Goal: Information Seeking & Learning: Learn about a topic

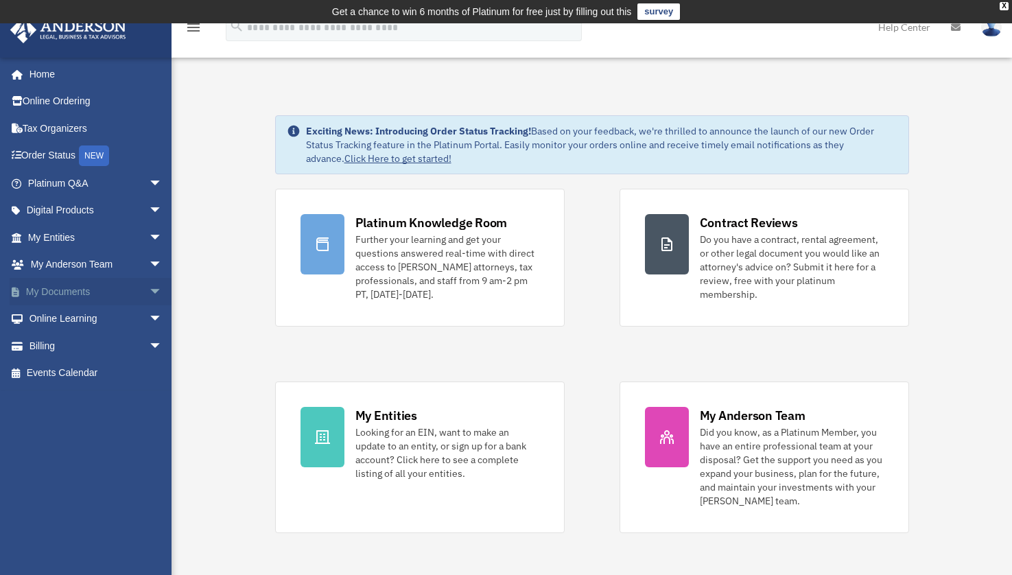
click at [93, 297] on link "My Documents arrow_drop_down" at bounding box center [97, 291] width 174 height 27
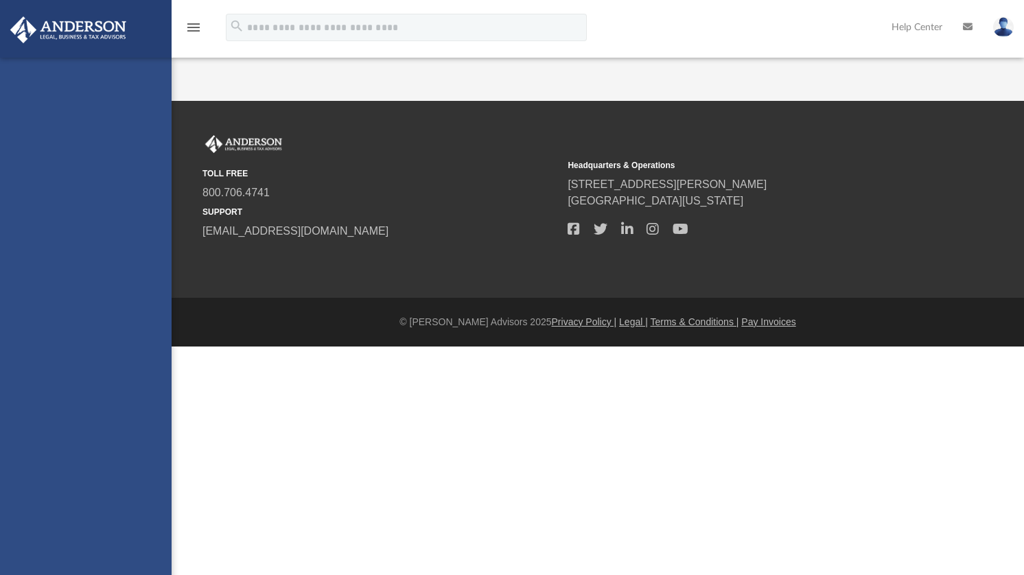
click at [144, 289] on div "[EMAIL_ADDRESS][DOMAIN_NAME] Sign Out [EMAIL_ADDRESS][DOMAIN_NAME] Home Online …" at bounding box center [86, 345] width 172 height 575
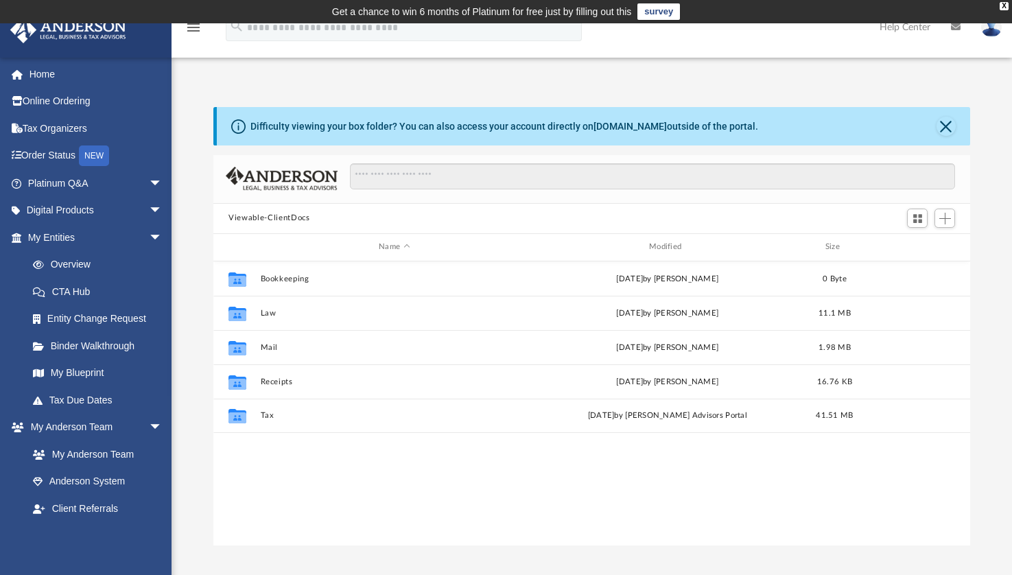
scroll to position [300, 745]
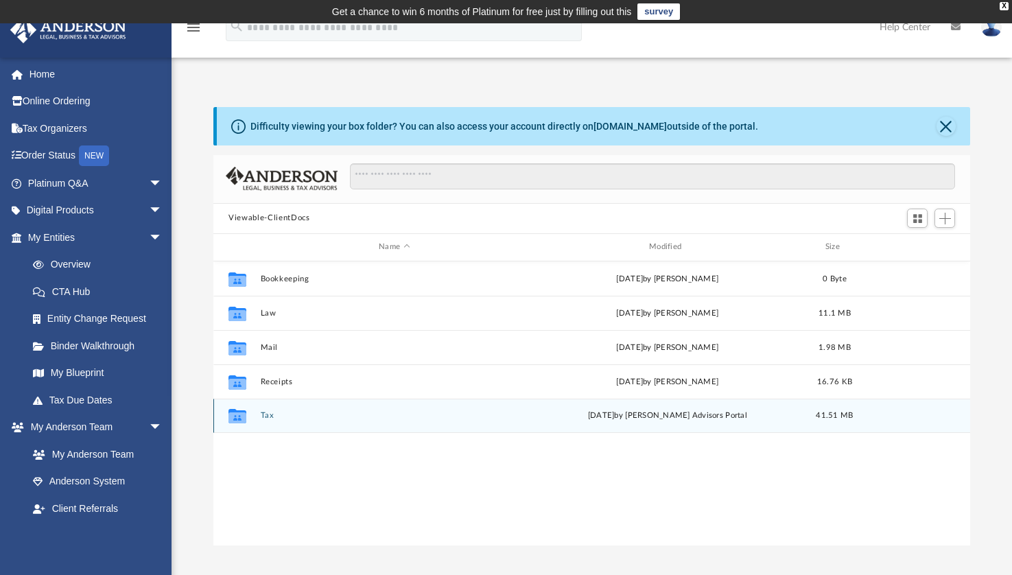
click at [265, 415] on button "Tax" at bounding box center [395, 415] width 268 height 9
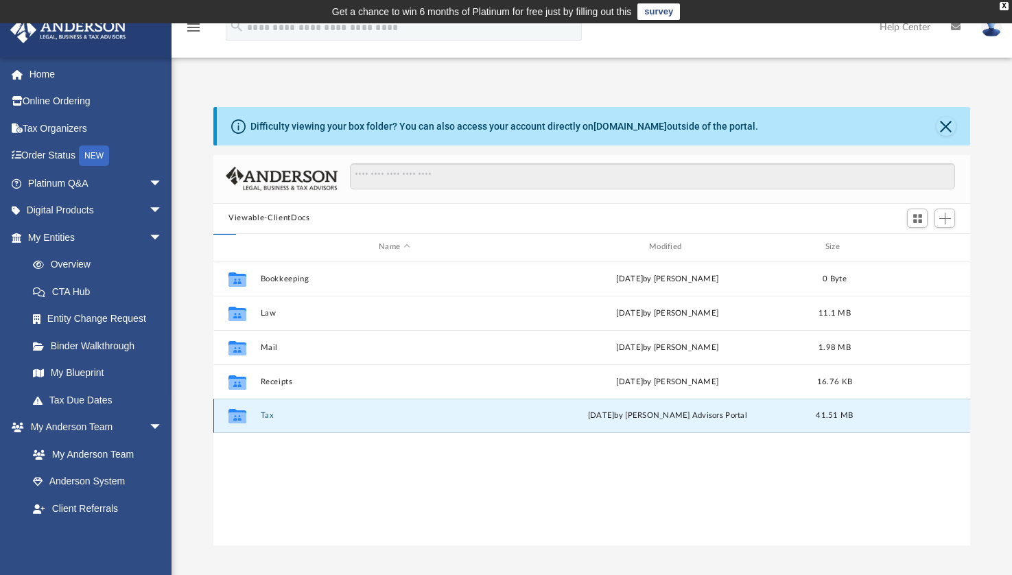
click at [265, 415] on button "Tax" at bounding box center [395, 415] width 268 height 9
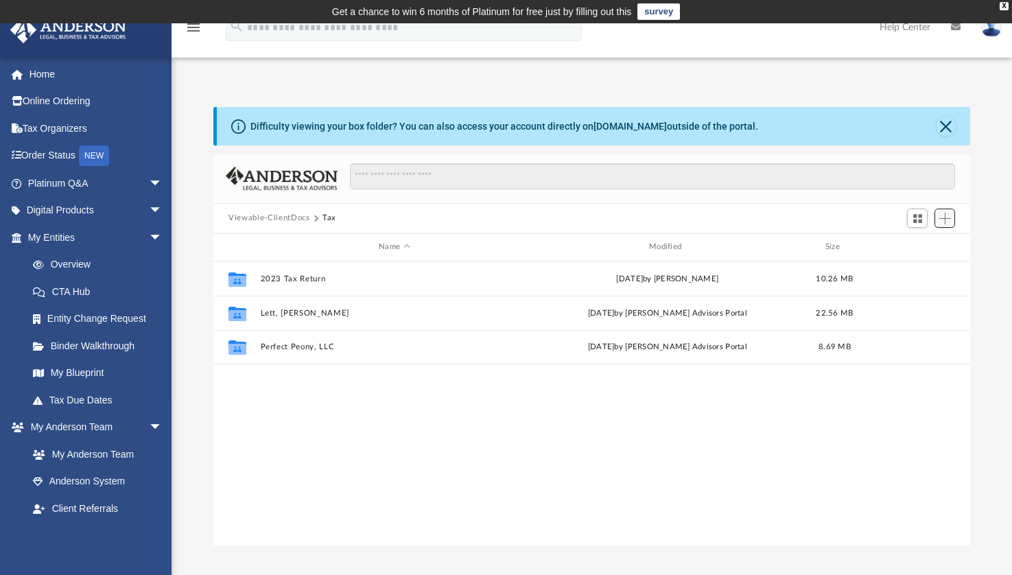
click at [949, 216] on span "Add" at bounding box center [946, 219] width 12 height 12
click at [915, 249] on li "Upload" at bounding box center [926, 245] width 44 height 14
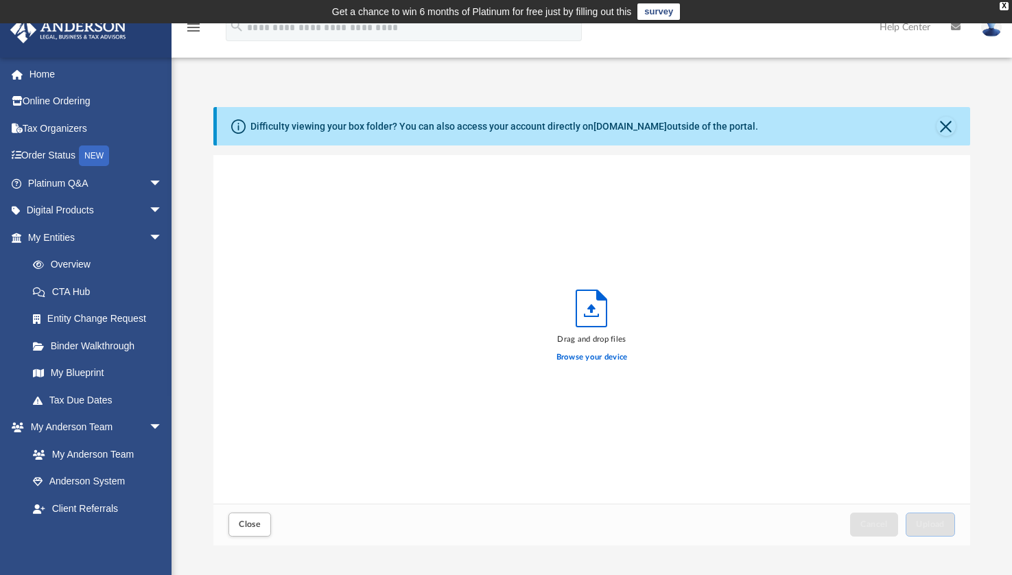
scroll to position [336, 745]
click at [944, 128] on button "Close" at bounding box center [946, 126] width 19 height 19
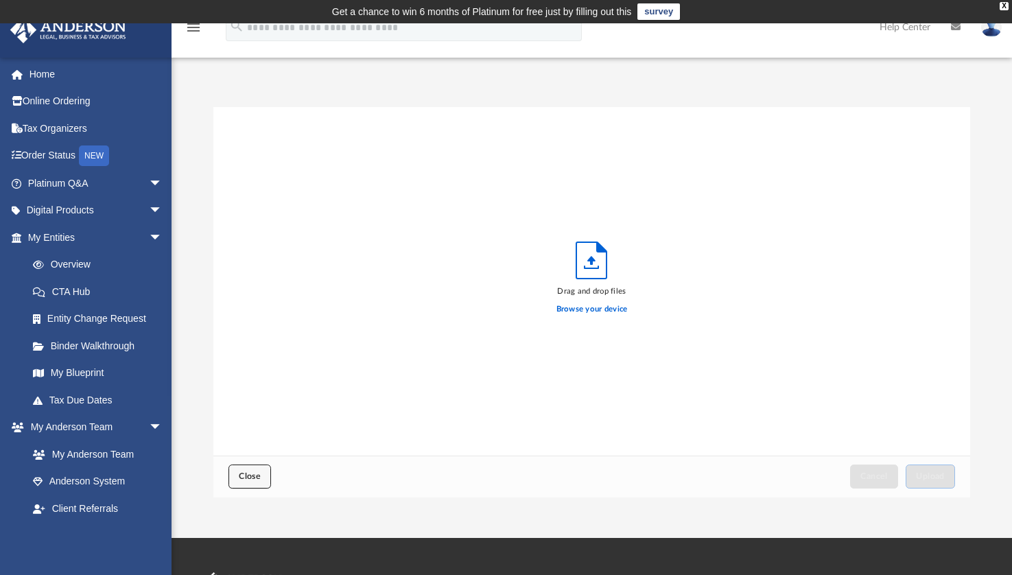
click at [248, 478] on span "Close" at bounding box center [250, 476] width 22 height 8
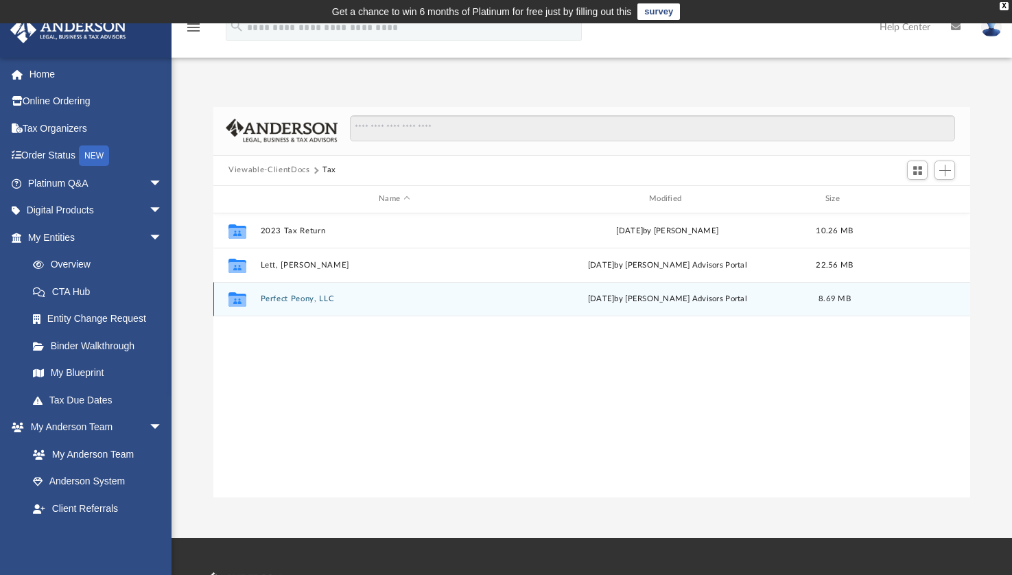
click at [336, 303] on div "Collaborated Folder Perfect Peony, LLC Wed Jul 16 2025 by Anderson Advisors Por…" at bounding box center [591, 299] width 757 height 34
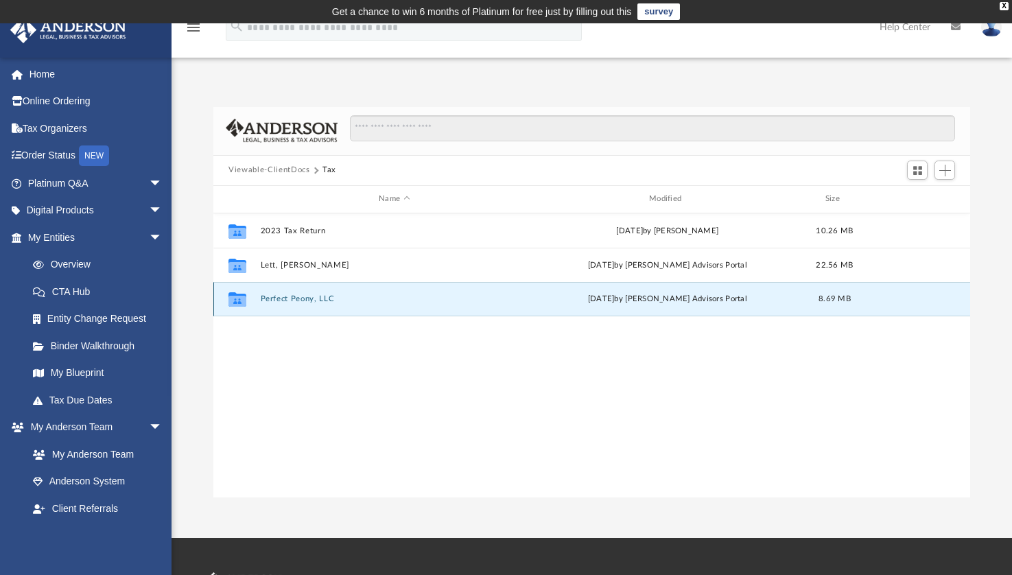
click at [336, 303] on div "Collaborated Folder Perfect Peony, LLC Wed Jul 16 2025 by Anderson Advisors Por…" at bounding box center [591, 299] width 757 height 34
click at [942, 171] on span "Add" at bounding box center [946, 171] width 12 height 12
click at [918, 199] on li "Upload" at bounding box center [926, 197] width 44 height 14
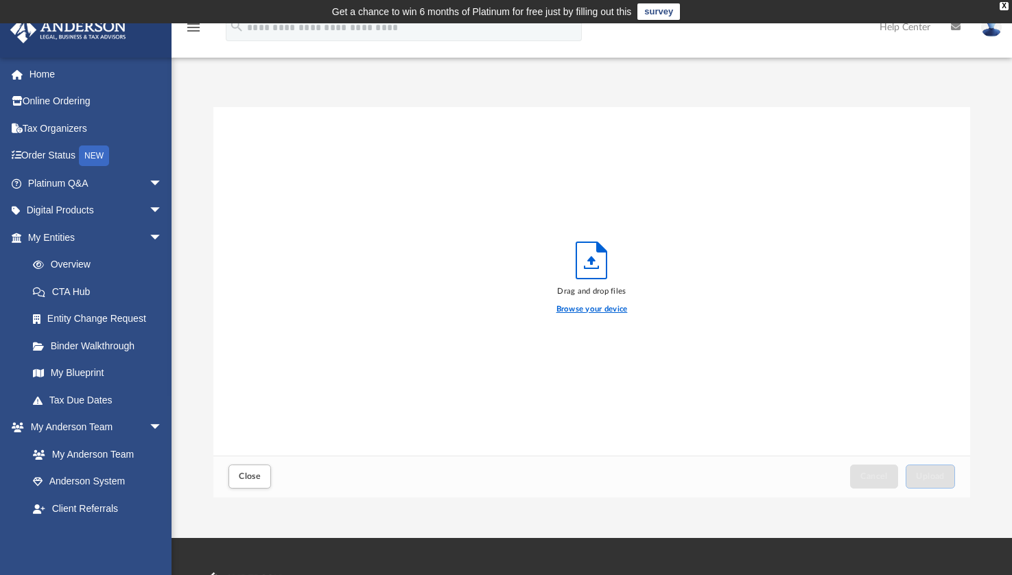
click at [607, 311] on label "Browse your device" at bounding box center [592, 309] width 71 height 12
click at [0, 0] on input "Browse your device" at bounding box center [0, 0] width 0 height 0
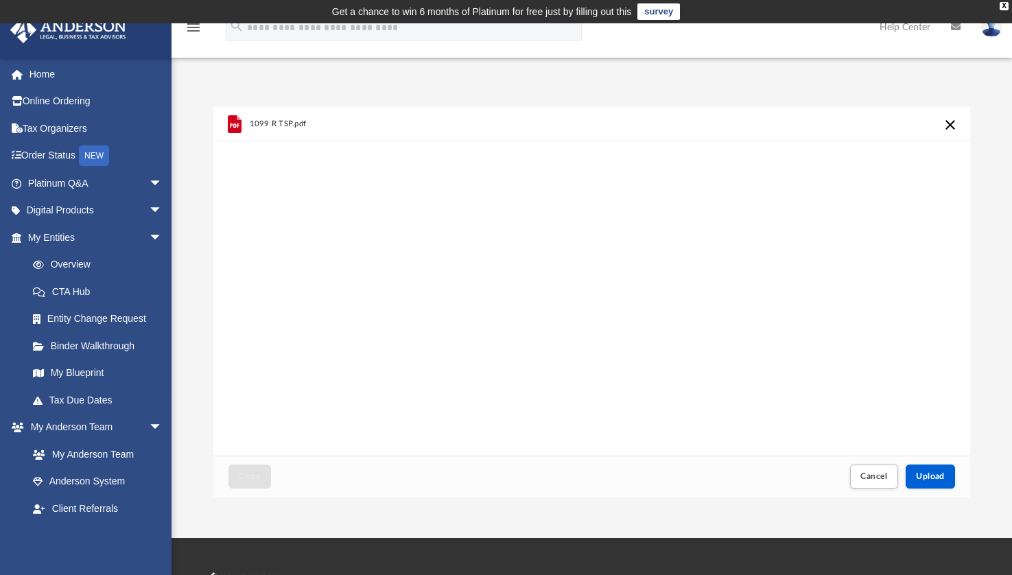
click at [509, 147] on div "1099 R TSP.pdf" at bounding box center [591, 281] width 757 height 349
click at [279, 122] on span "1099 R TSP.pdf" at bounding box center [278, 123] width 57 height 9
click at [870, 479] on span "Cancel" at bounding box center [874, 476] width 27 height 8
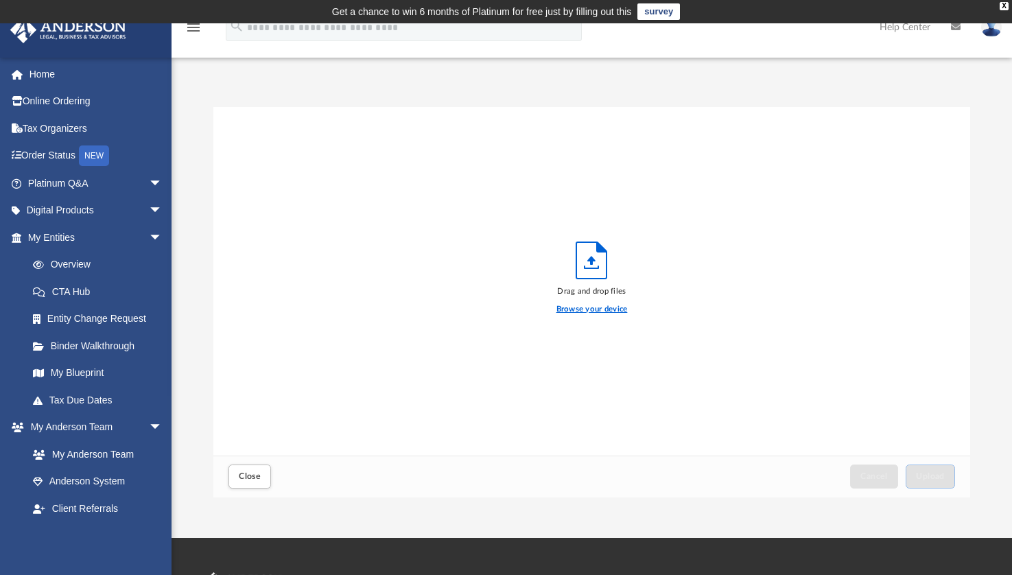
click at [586, 306] on label "Browse your device" at bounding box center [592, 309] width 71 height 12
click at [0, 0] on input "Browse your device" at bounding box center [0, 0] width 0 height 0
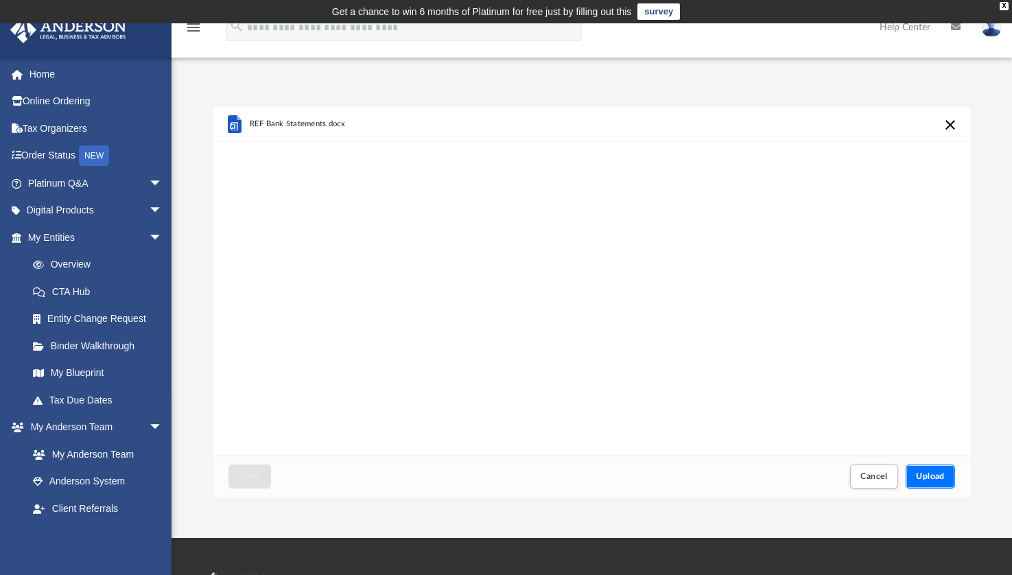
click at [931, 479] on span "Upload" at bounding box center [930, 476] width 29 height 8
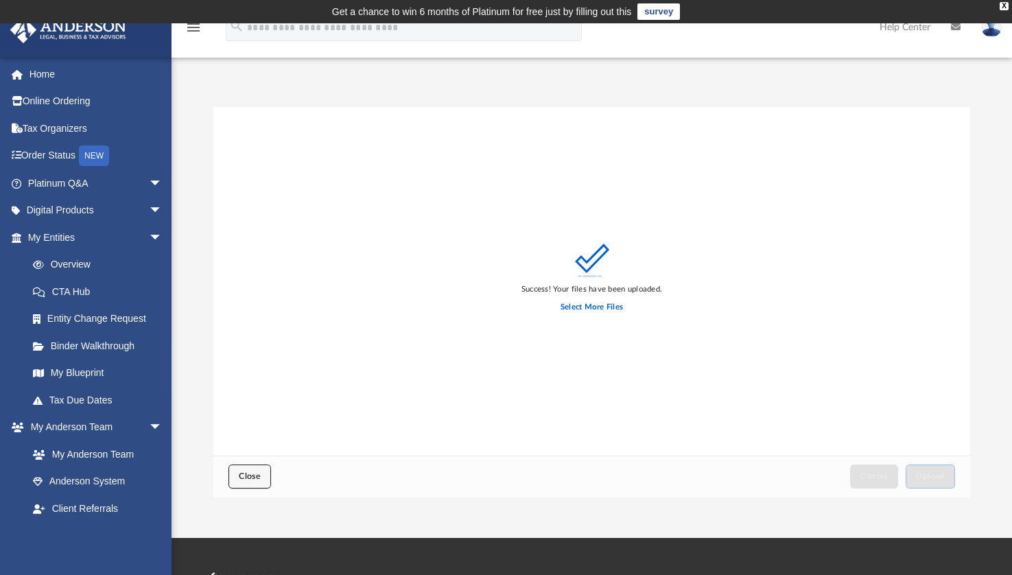
click at [251, 482] on button "Close" at bounding box center [250, 477] width 43 height 24
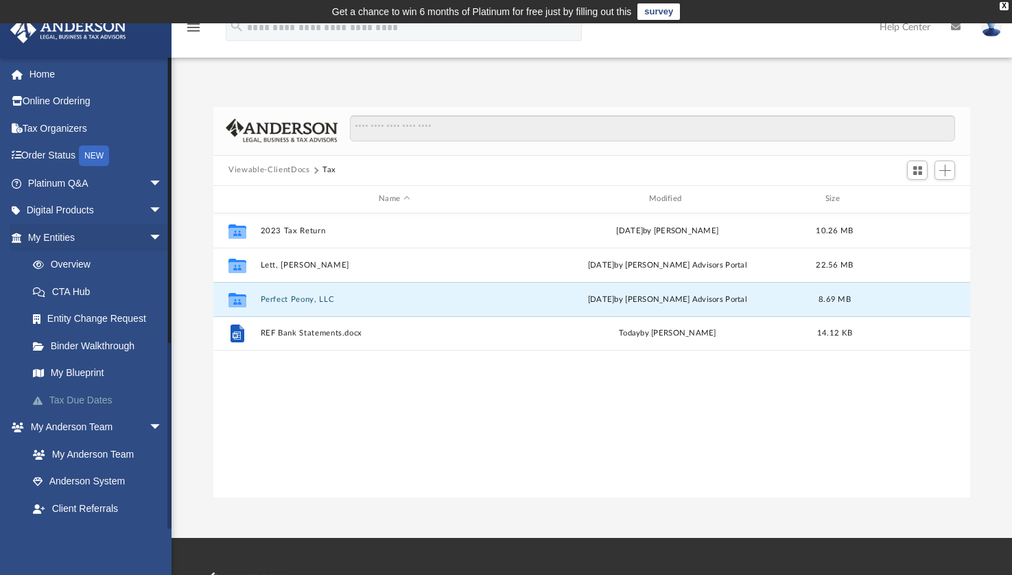
click at [115, 388] on link "Tax Due Dates" at bounding box center [101, 399] width 164 height 27
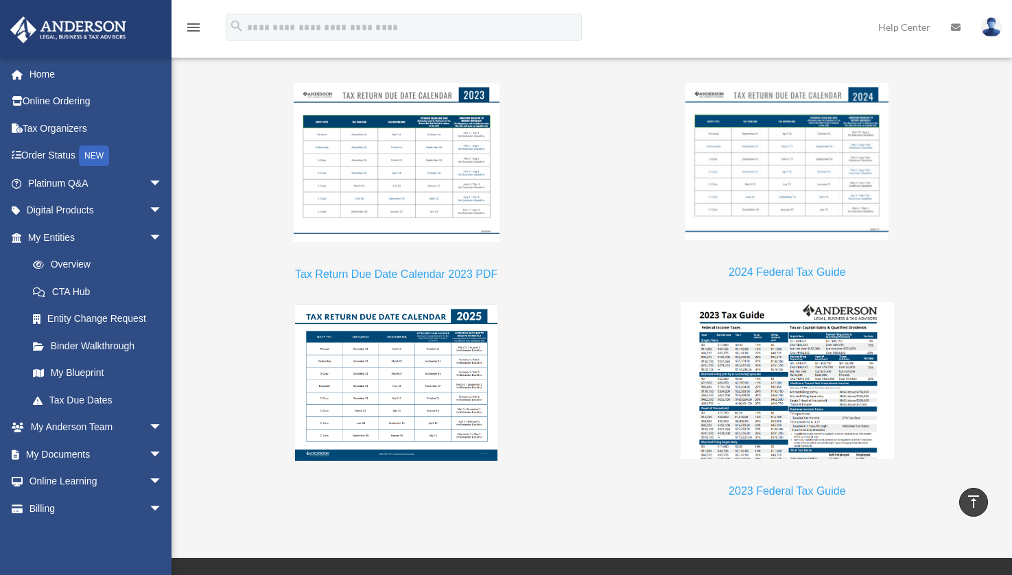
scroll to position [1207, 0]
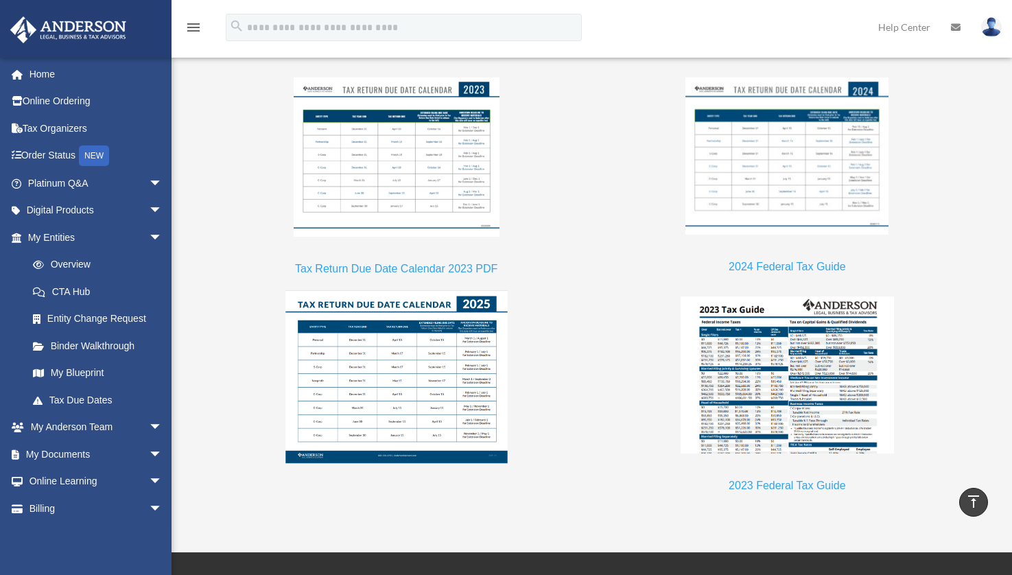
click at [302, 384] on img at bounding box center [397, 377] width 222 height 173
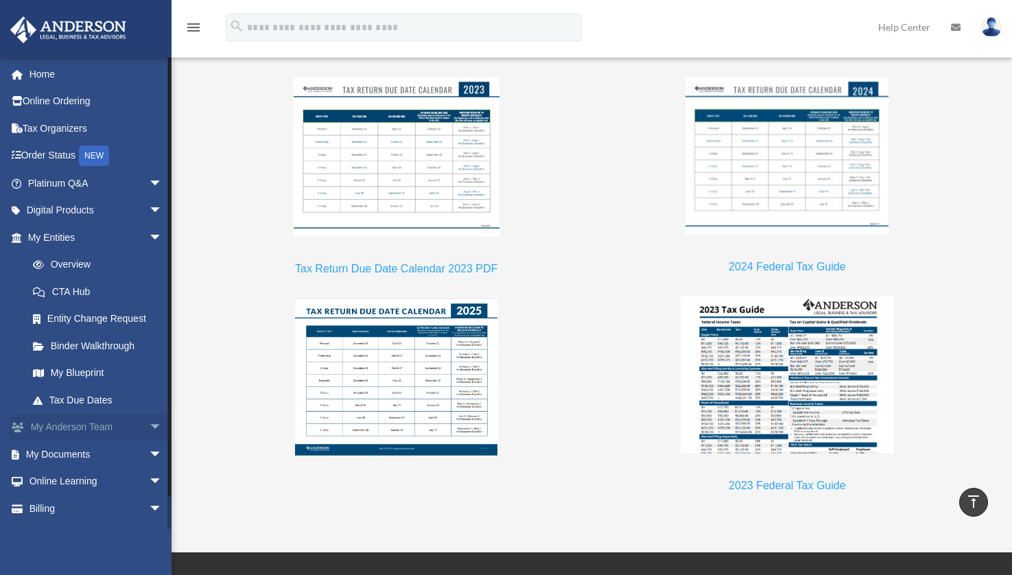
click at [88, 423] on link "My Anderson Team arrow_drop_down" at bounding box center [97, 427] width 174 height 27
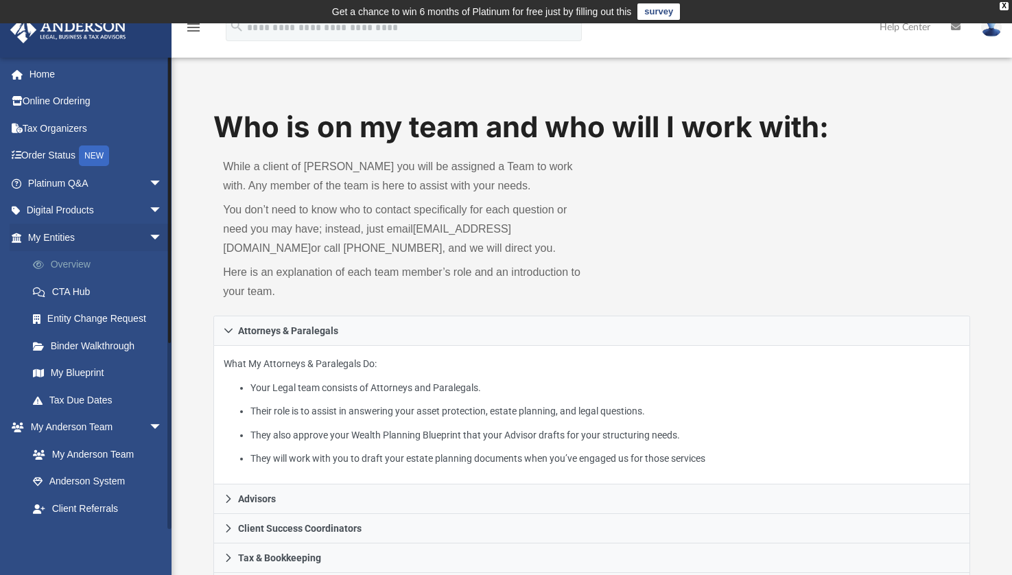
click at [88, 265] on link "Overview" at bounding box center [101, 264] width 164 height 27
click at [70, 263] on link "Overview" at bounding box center [101, 264] width 164 height 27
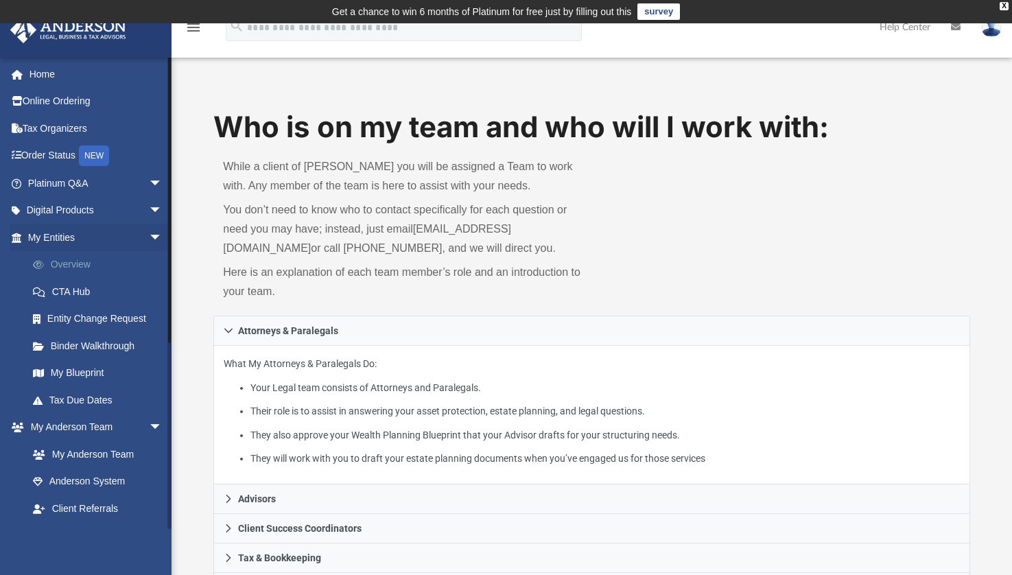
click at [70, 263] on link "Overview" at bounding box center [101, 264] width 164 height 27
click at [62, 264] on link "Overview" at bounding box center [101, 264] width 164 height 27
click at [63, 268] on link "Overview" at bounding box center [101, 264] width 164 height 27
click at [40, 263] on span at bounding box center [45, 265] width 10 height 10
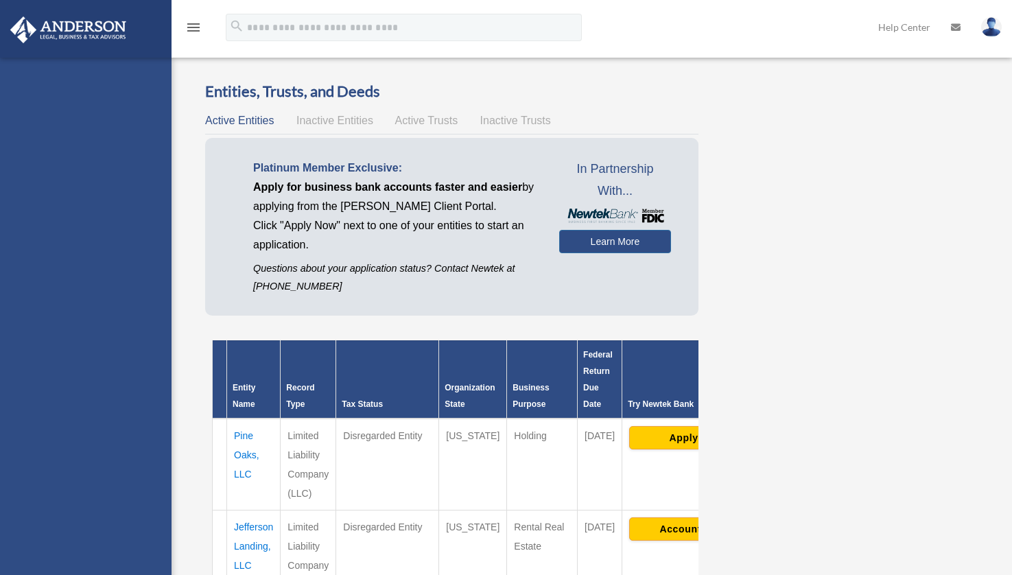
click at [38, 268] on div "[EMAIL_ADDRESS][DOMAIN_NAME] Sign Out [EMAIL_ADDRESS][DOMAIN_NAME] Home Online …" at bounding box center [86, 345] width 172 height 575
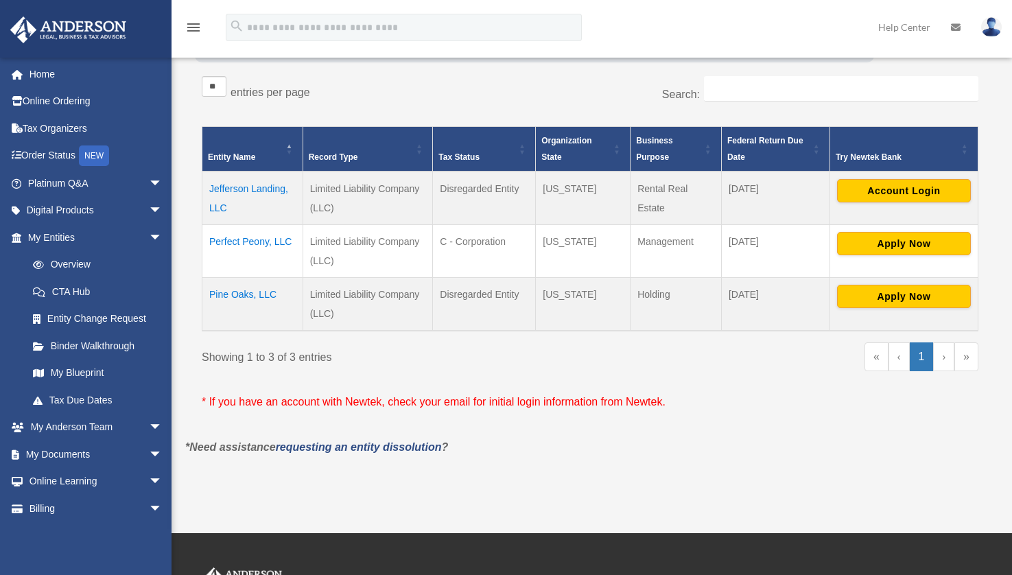
scroll to position [241, 0]
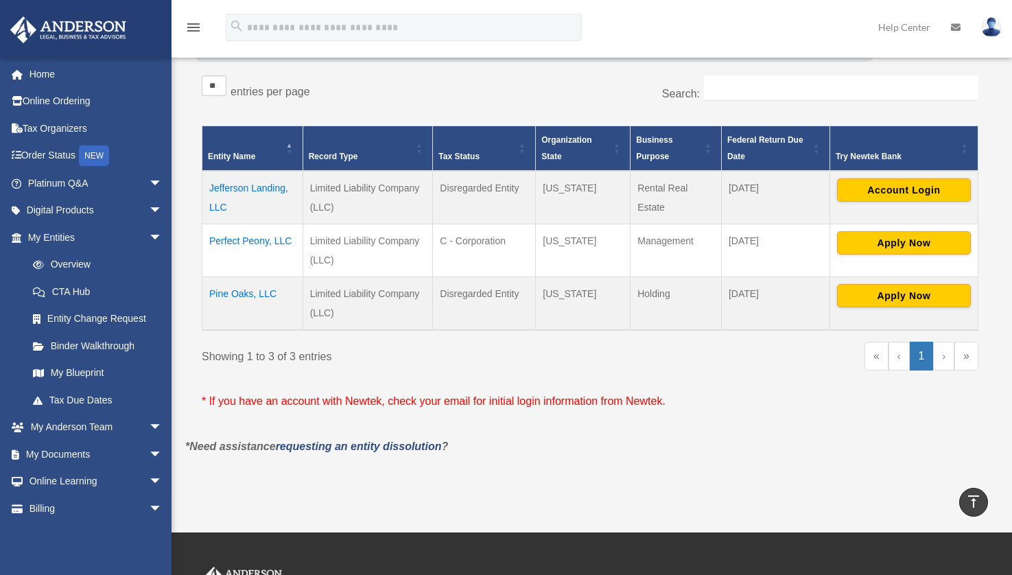
click at [40, 268] on span at bounding box center [45, 265] width 10 height 10
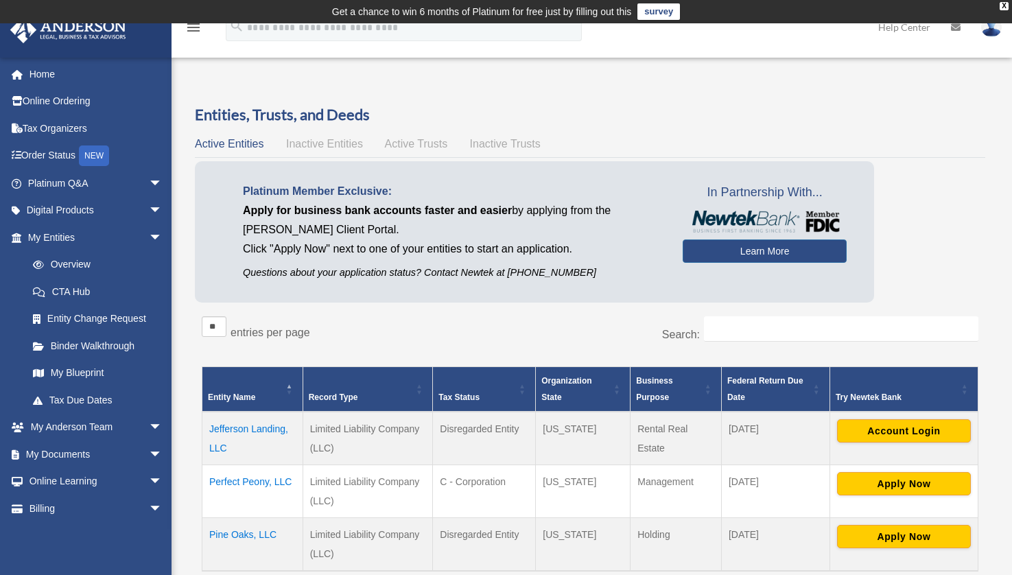
click at [231, 429] on td "Jefferson Landing, LLC" at bounding box center [252, 439] width 101 height 54
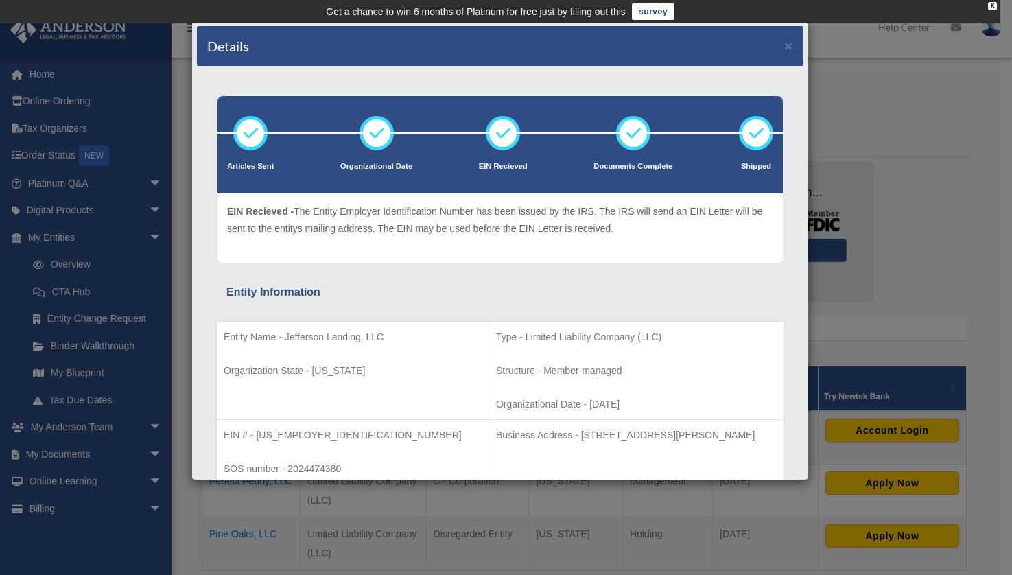
click at [840, 94] on div "Details × Articles Sent Organizational Date" at bounding box center [506, 287] width 1012 height 575
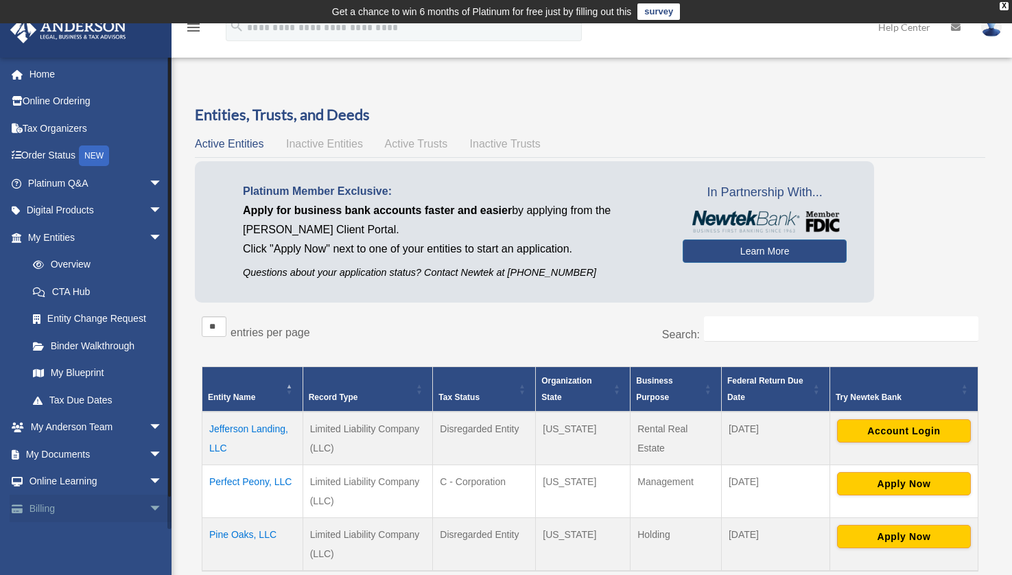
click at [149, 509] on span "arrow_drop_down" at bounding box center [162, 509] width 27 height 28
click at [149, 509] on span "arrow_drop_up" at bounding box center [162, 509] width 27 height 28
click at [149, 509] on span "arrow_drop_down" at bounding box center [162, 509] width 27 height 28
click at [149, 507] on span "arrow_drop_up" at bounding box center [162, 509] width 27 height 28
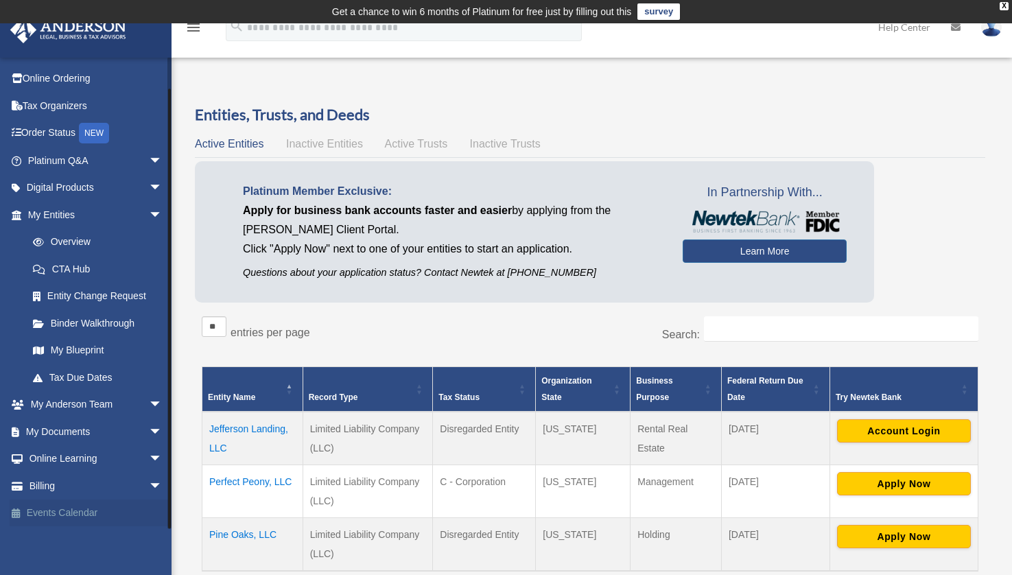
click at [137, 510] on link "Events Calendar" at bounding box center [97, 513] width 174 height 27
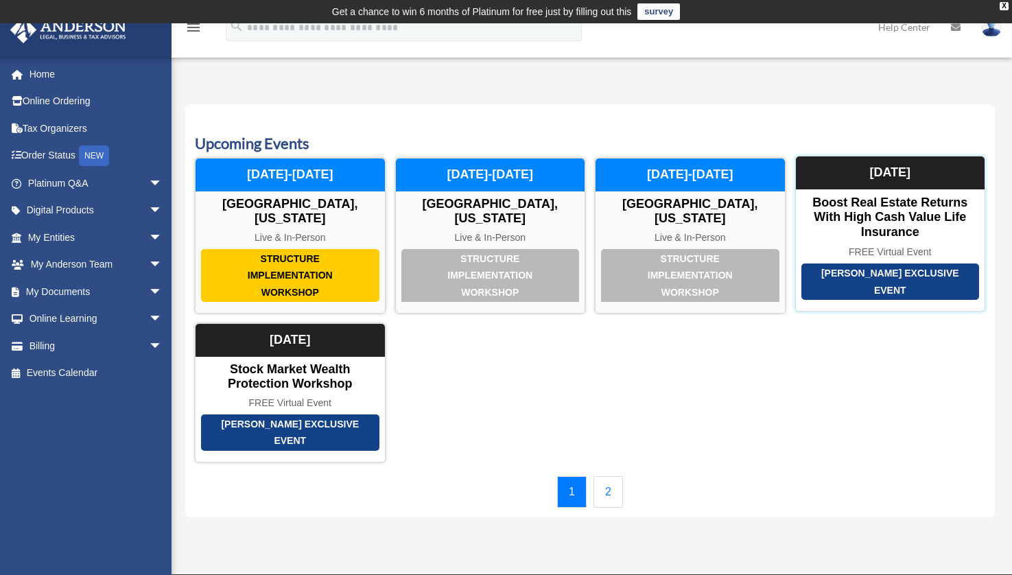
click at [849, 280] on div "[PERSON_NAME] Exclusive Event" at bounding box center [891, 282] width 178 height 36
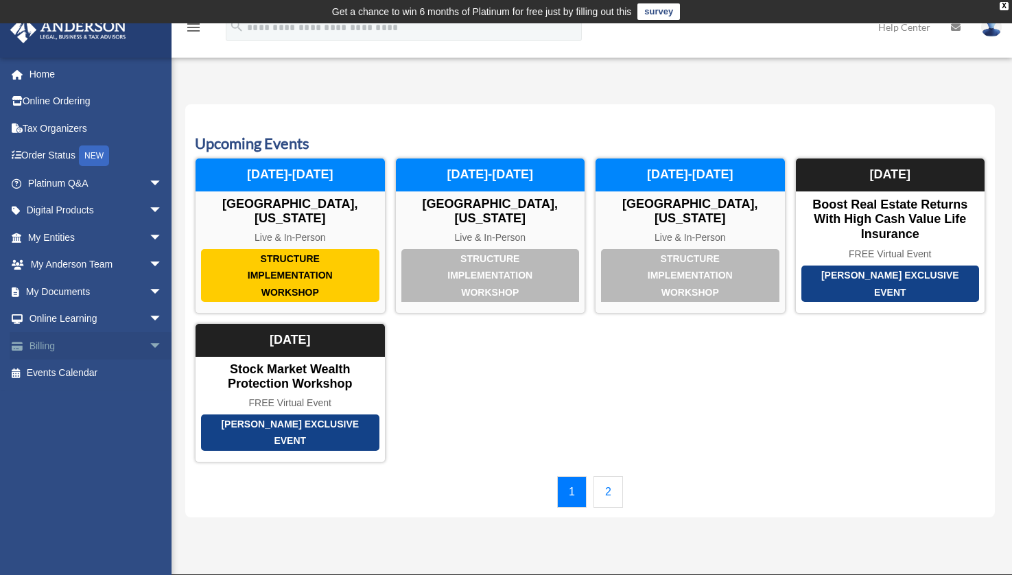
click at [149, 345] on span "arrow_drop_down" at bounding box center [162, 346] width 27 height 28
click at [113, 372] on link "$ Open Invoices" at bounding box center [101, 374] width 164 height 28
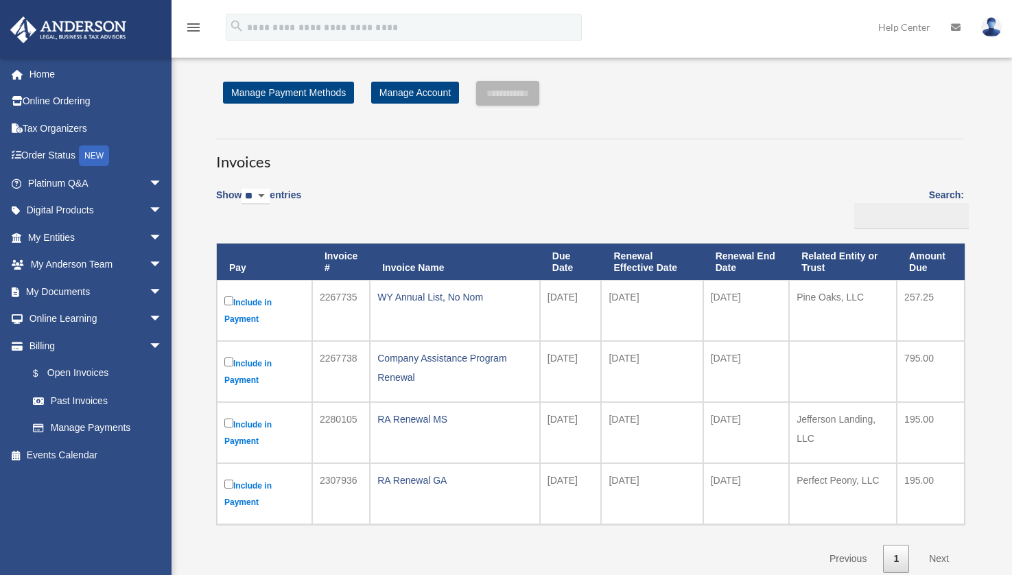
click at [95, 378] on link "$ Open Invoices" at bounding box center [94, 374] width 150 height 28
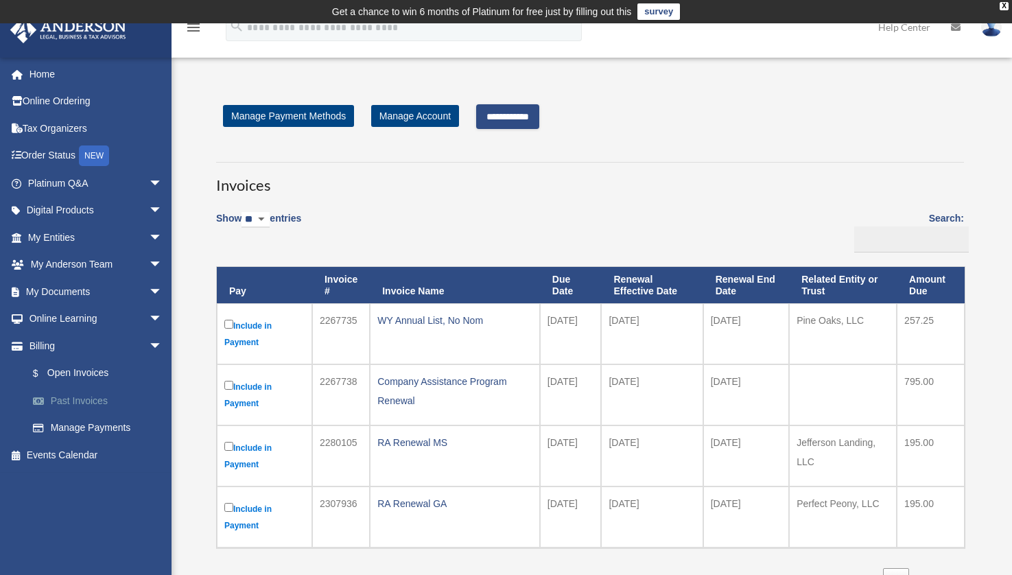
click at [97, 401] on link "Past Invoices" at bounding box center [101, 400] width 164 height 27
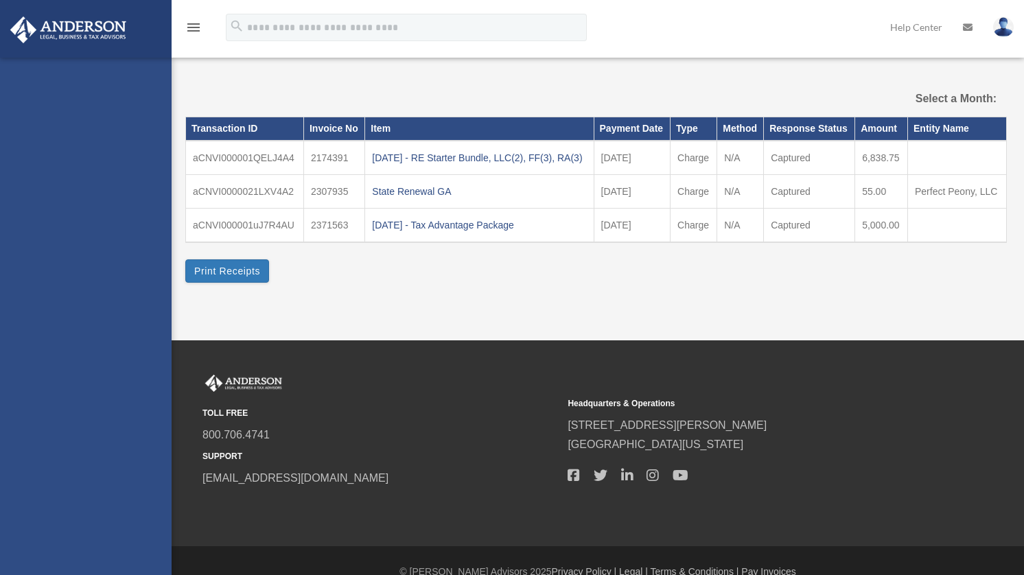
click at [97, 401] on div "[EMAIL_ADDRESS][DOMAIN_NAME] Sign Out [EMAIL_ADDRESS][DOMAIN_NAME] Home Online …" at bounding box center [86, 345] width 172 height 575
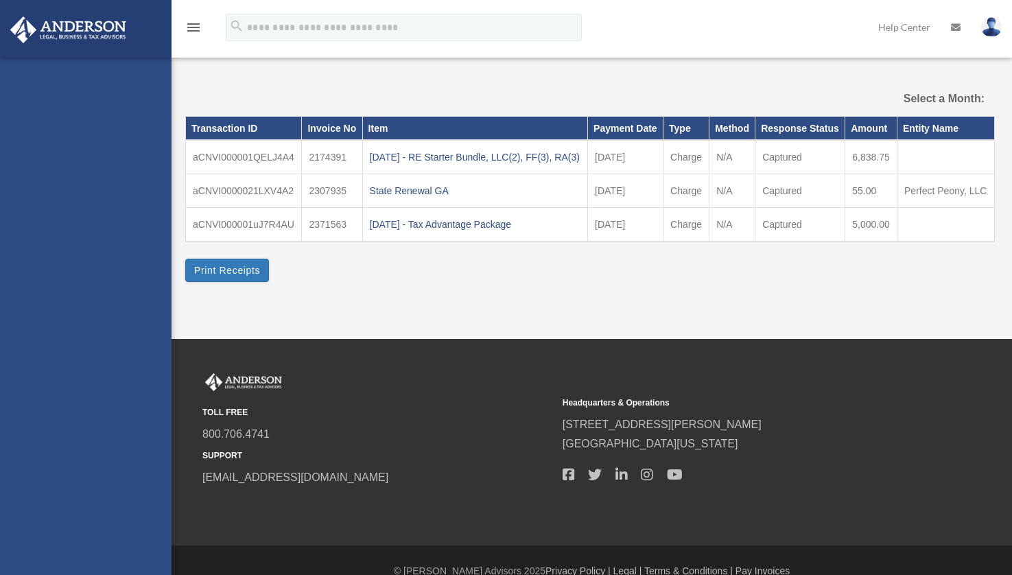
select select
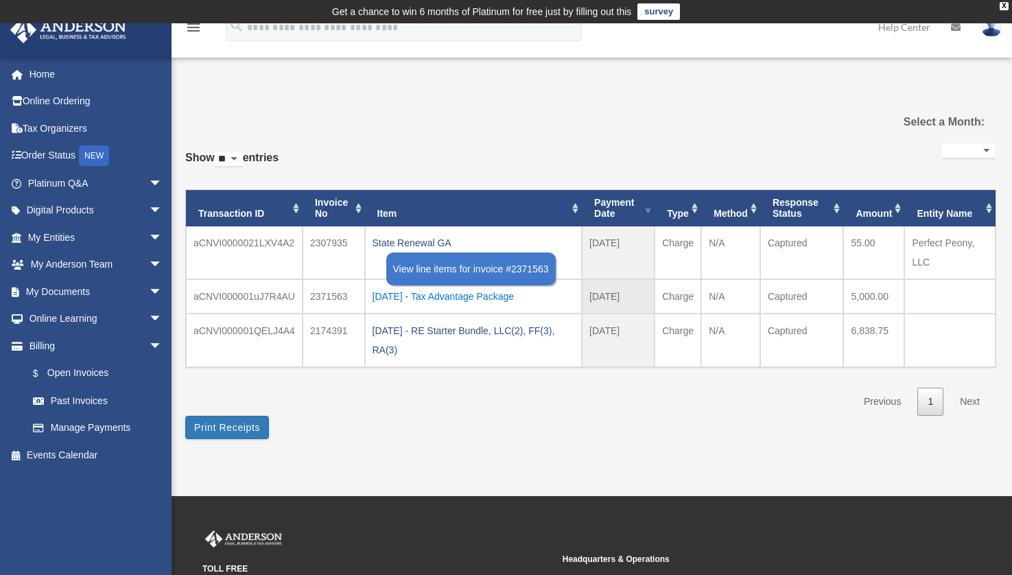
click at [455, 303] on div "2025.01.29 - Tax Advantage Package" at bounding box center [474, 296] width 202 height 19
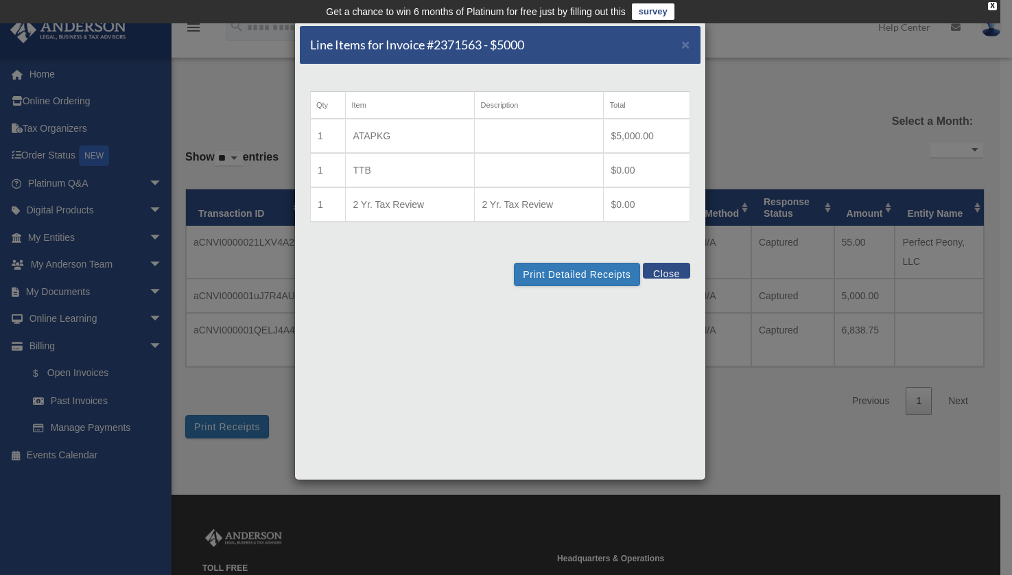
click at [672, 271] on button "Close" at bounding box center [666, 271] width 47 height 16
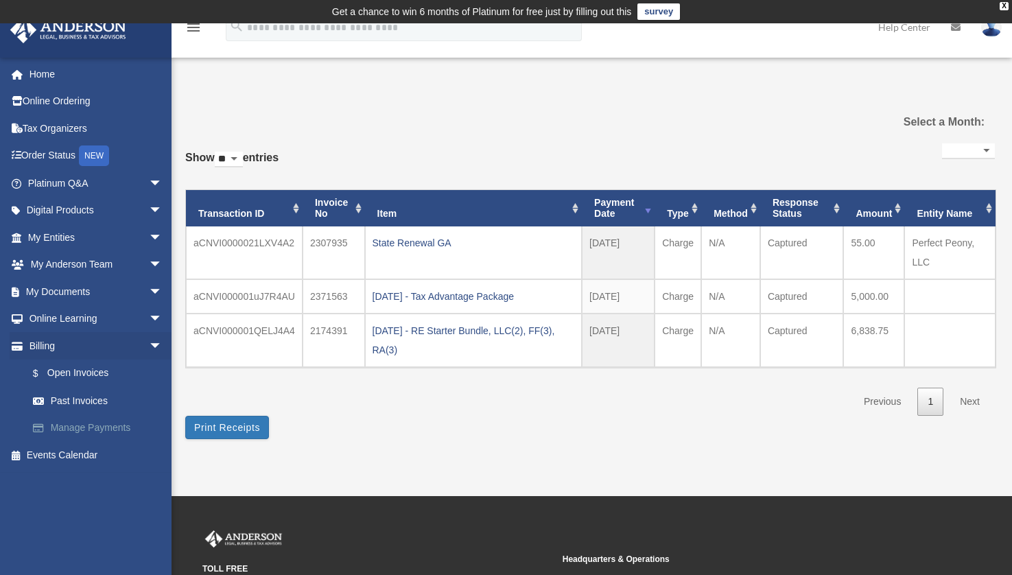
click at [108, 425] on link "Manage Payments" at bounding box center [101, 428] width 164 height 27
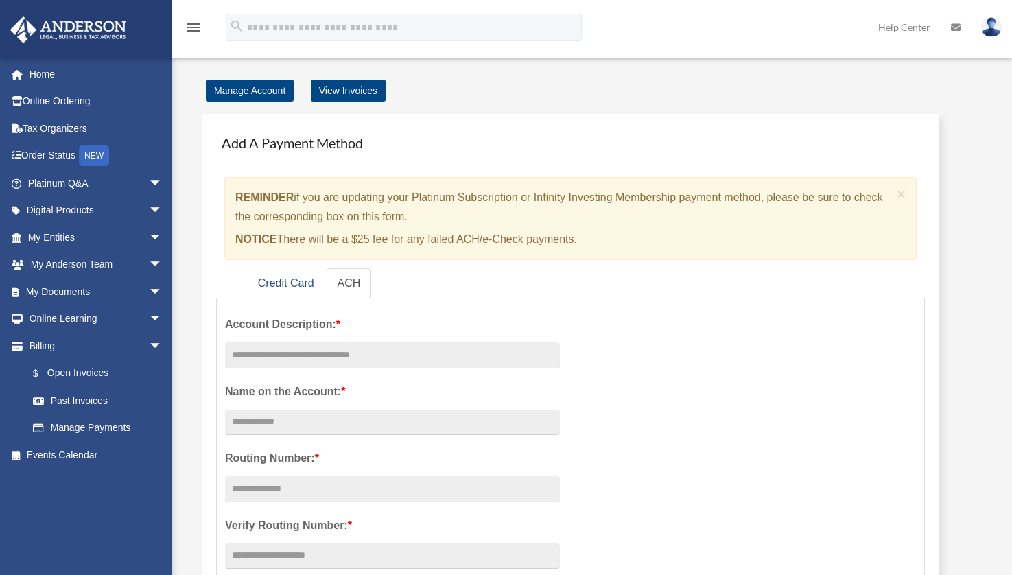
click at [120, 427] on link "Manage Payments" at bounding box center [97, 428] width 157 height 27
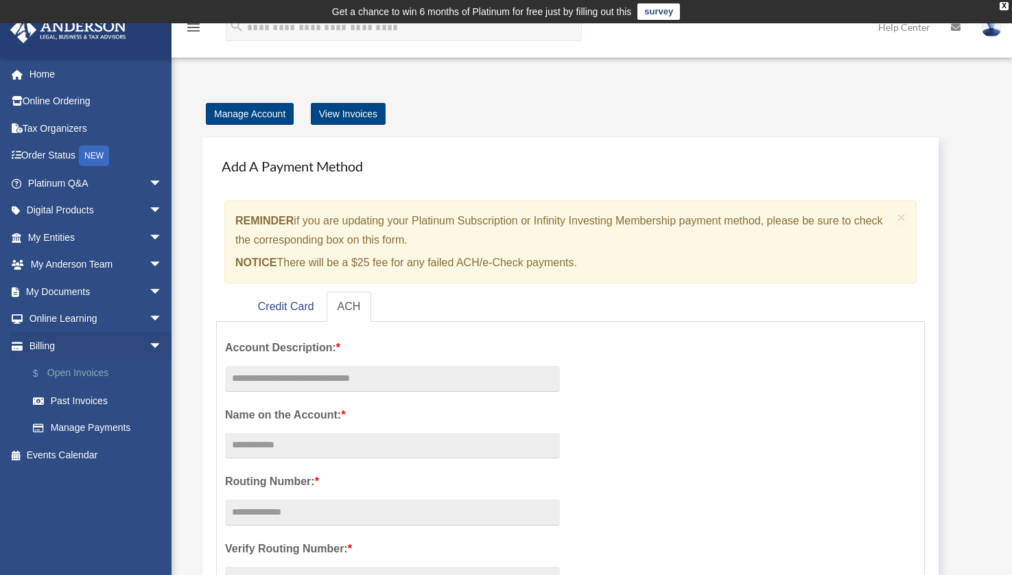
click at [106, 380] on link "$ Open Invoices" at bounding box center [101, 374] width 164 height 28
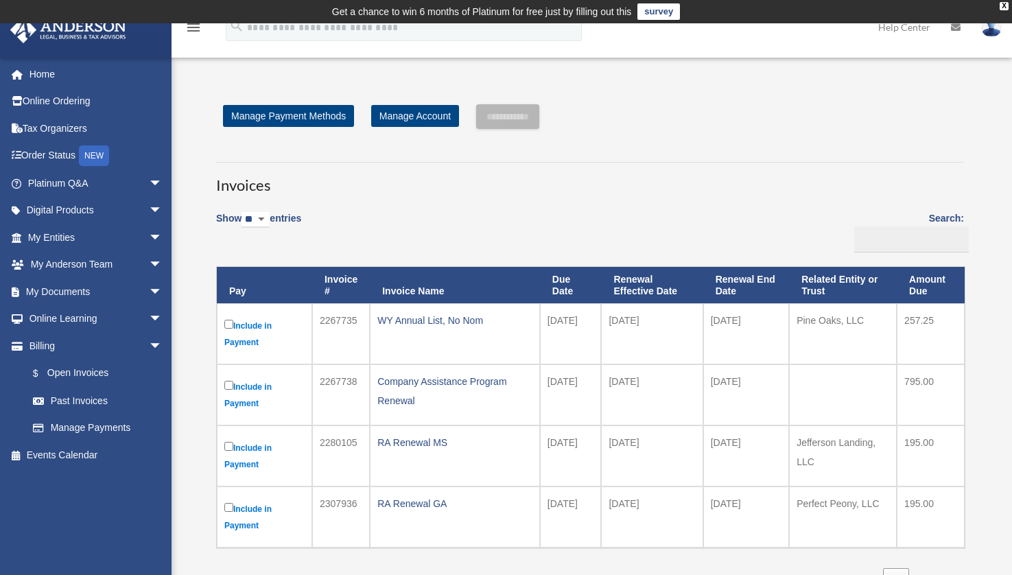
click at [483, 352] on td "WY Annual List, No Nom" at bounding box center [455, 333] width 170 height 61
click at [237, 338] on label "Include in Payment" at bounding box center [264, 334] width 80 height 34
click at [315, 120] on link "Manage Payment Methods" at bounding box center [288, 116] width 131 height 22
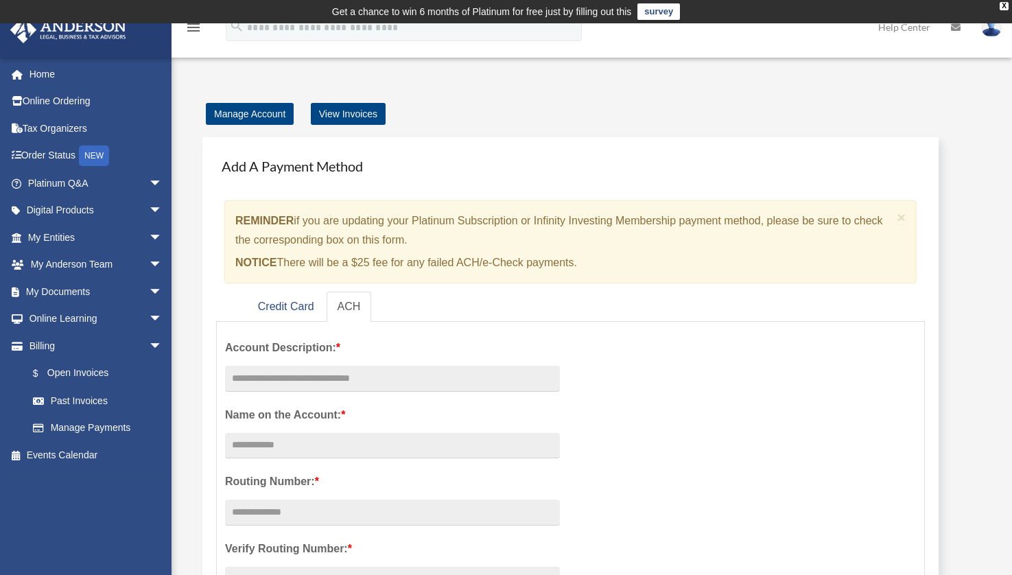
click at [399, 135] on div "Add A Payment Method × REMINDER if you are updating your Platinum Subscription …" at bounding box center [590, 497] width 803 height 747
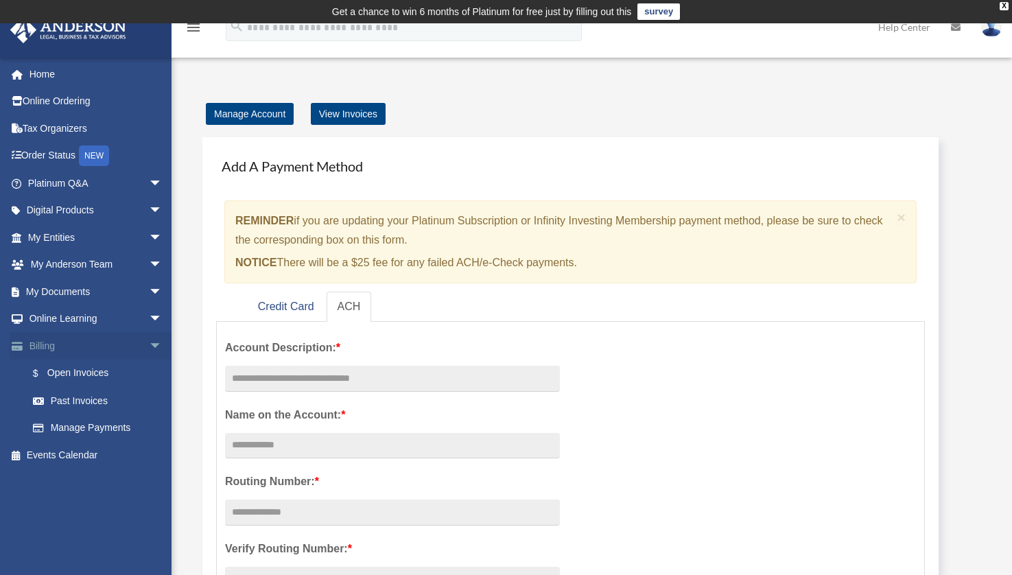
click at [149, 333] on span "arrow_drop_down" at bounding box center [162, 346] width 27 height 28
click at [197, 243] on div "Add A Payment Method × REMINDER if you are updating your Platinum Subscription …" at bounding box center [590, 497] width 803 height 747
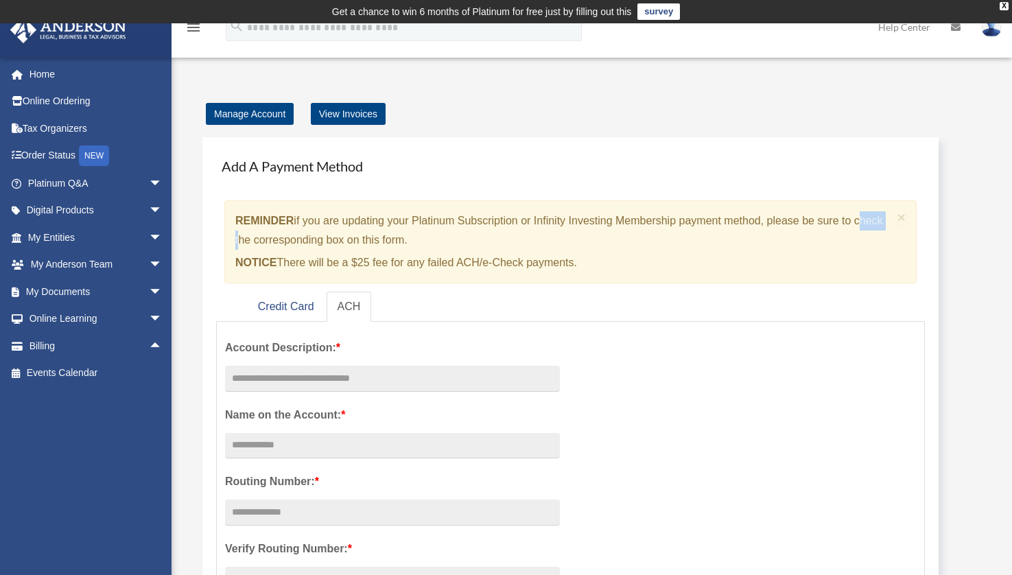
click at [197, 243] on div "Add A Payment Method × REMINDER if you are updating your Platinum Subscription …" at bounding box center [590, 497] width 803 height 747
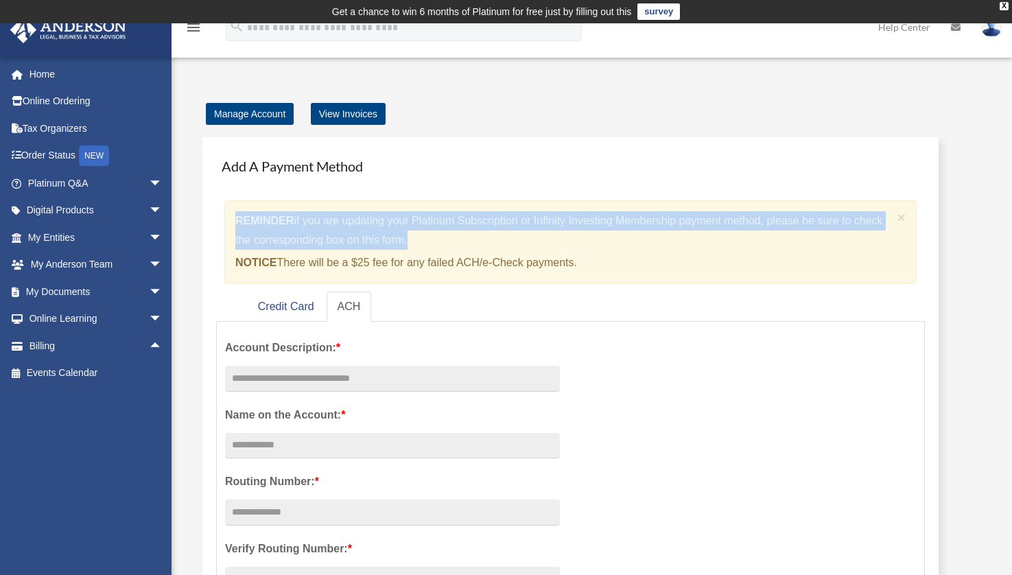
click at [197, 243] on div "Add A Payment Method × REMINDER if you are updating your Platinum Subscription …" at bounding box center [590, 497] width 803 height 747
click at [78, 288] on link "My Documents arrow_drop_down" at bounding box center [97, 291] width 174 height 27
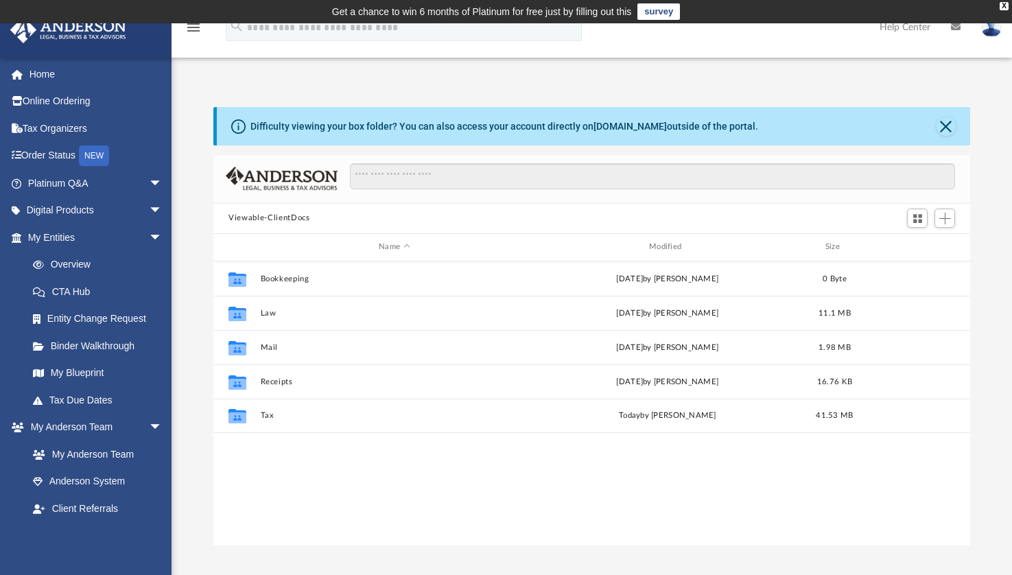
scroll to position [300, 745]
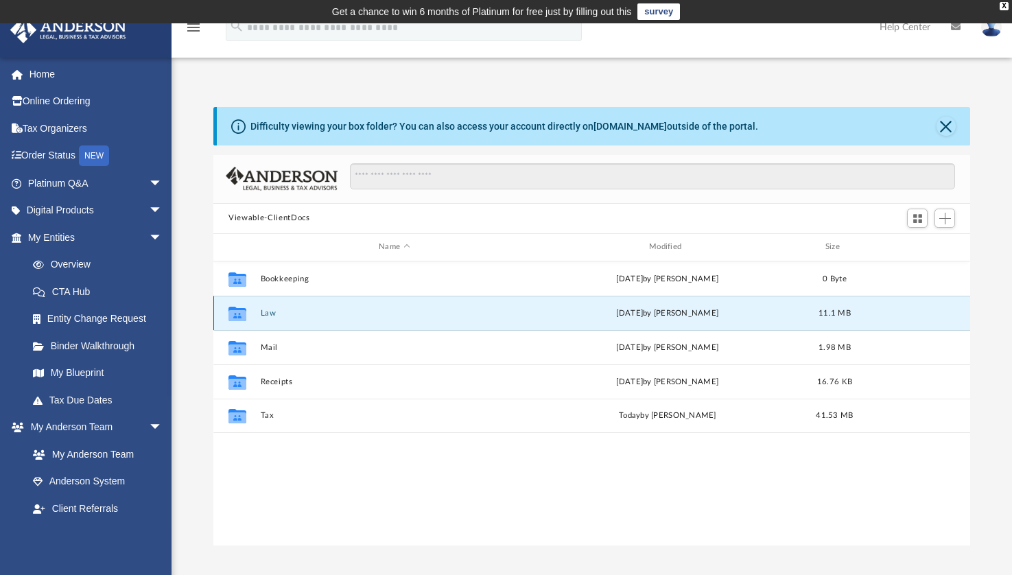
click at [313, 314] on button "Law" at bounding box center [395, 312] width 268 height 9
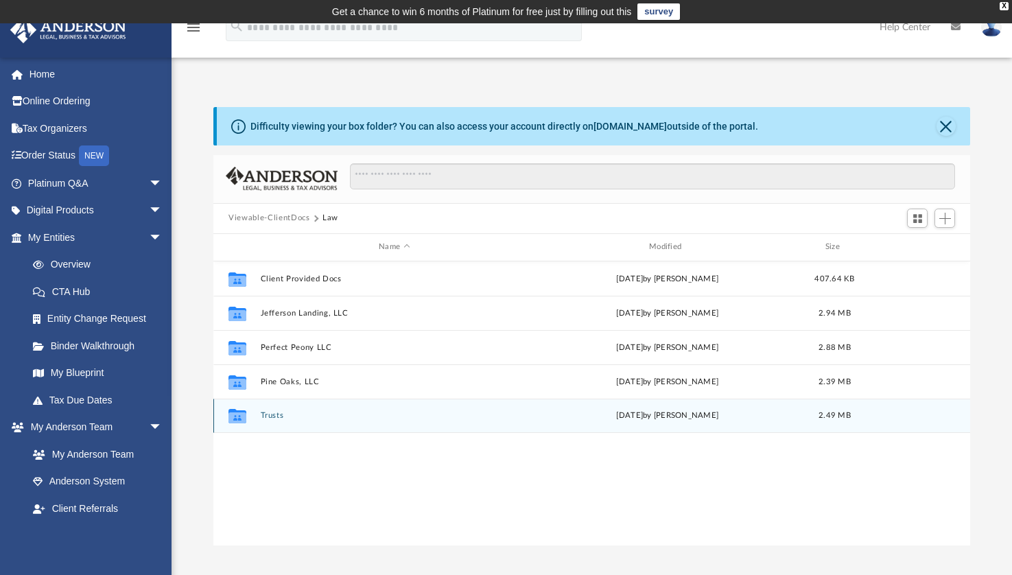
click at [307, 418] on button "Trusts" at bounding box center [395, 415] width 268 height 9
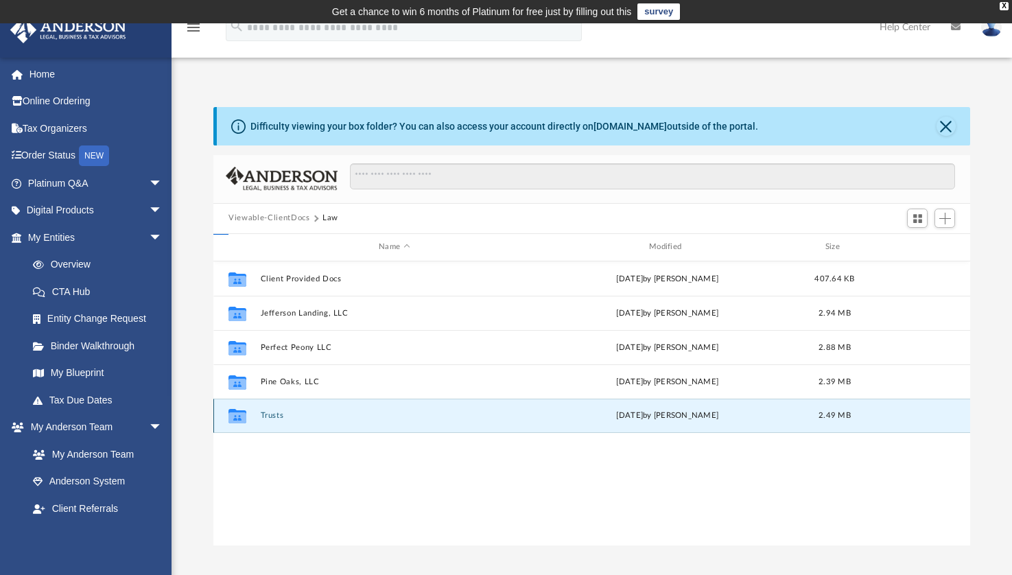
click at [307, 418] on button "Trusts" at bounding box center [395, 415] width 268 height 9
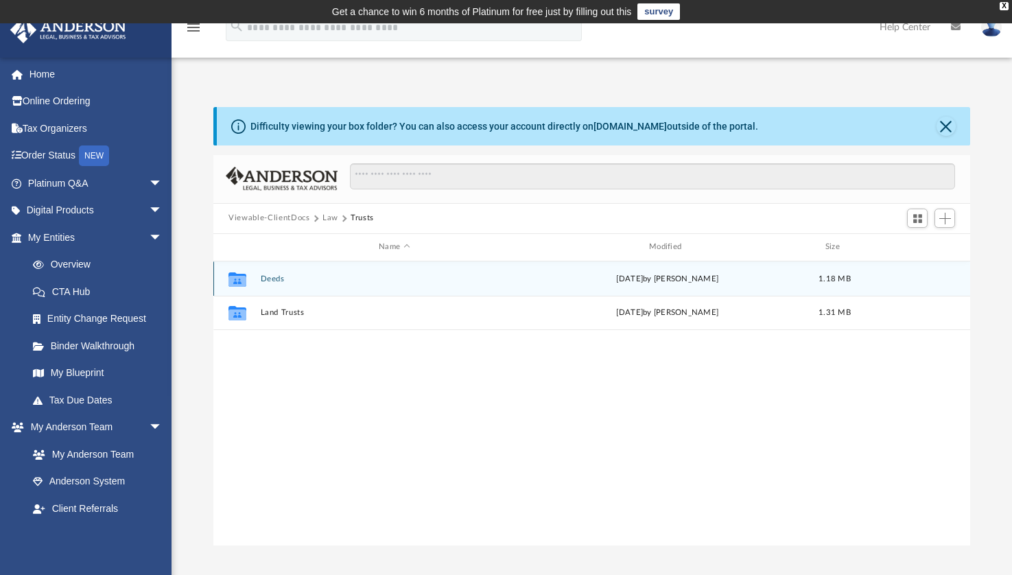
click at [307, 279] on button "Deeds" at bounding box center [395, 278] width 268 height 9
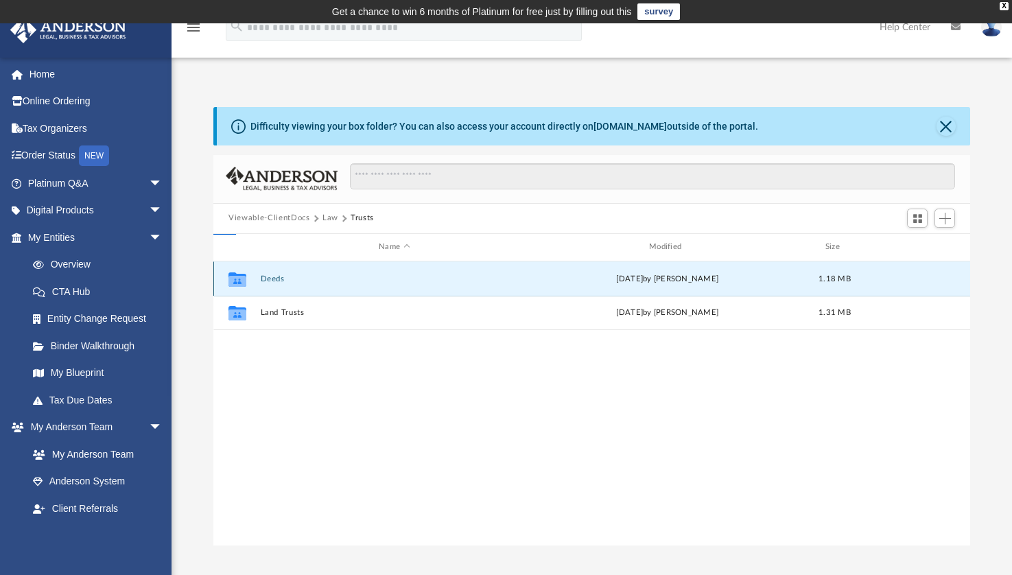
click at [307, 279] on button "Deeds" at bounding box center [395, 278] width 268 height 9
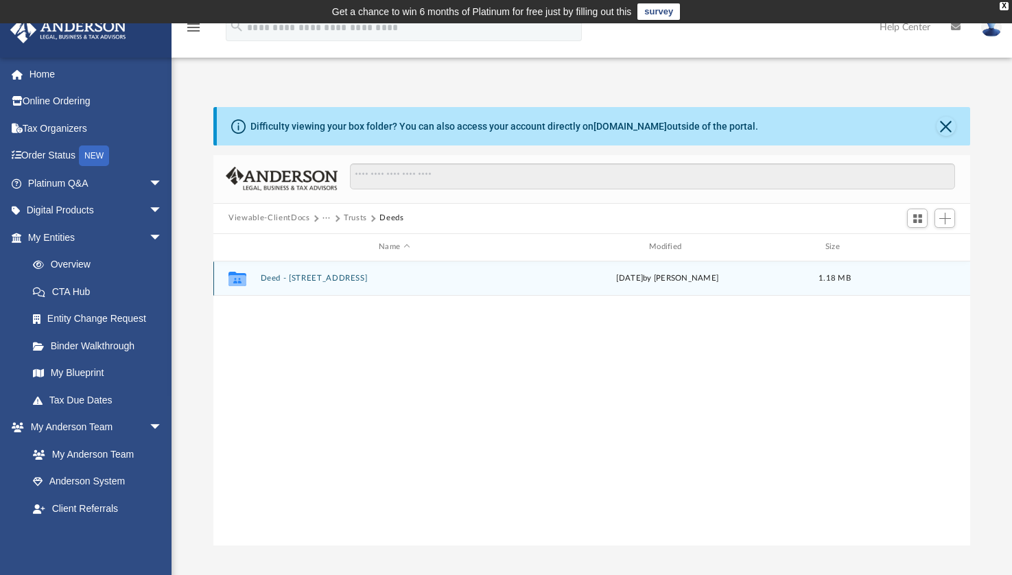
click at [307, 279] on button "Deed - [STREET_ADDRESS]" at bounding box center [395, 278] width 268 height 9
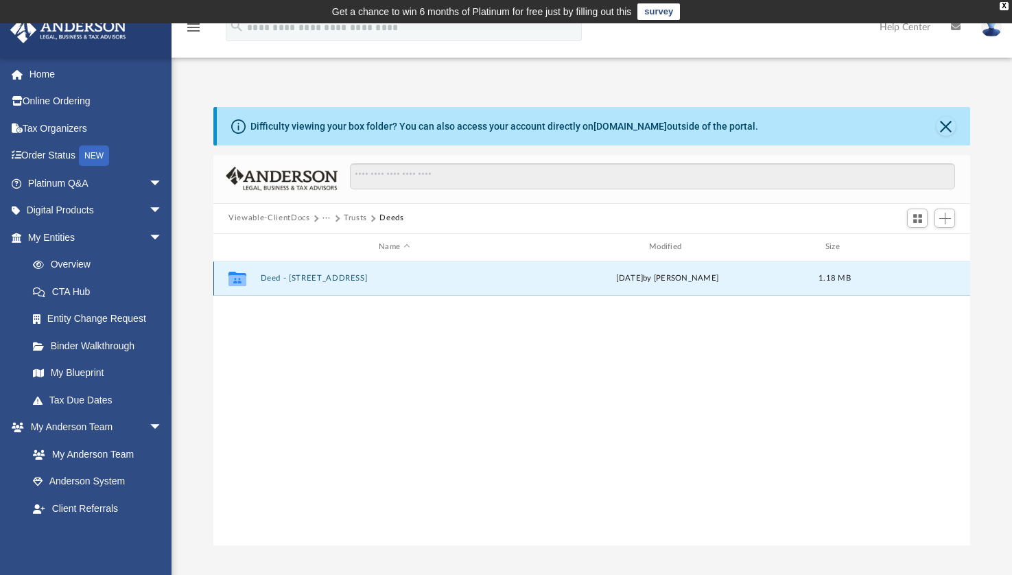
click at [307, 279] on button "Deed - [STREET_ADDRESS]" at bounding box center [395, 278] width 268 height 9
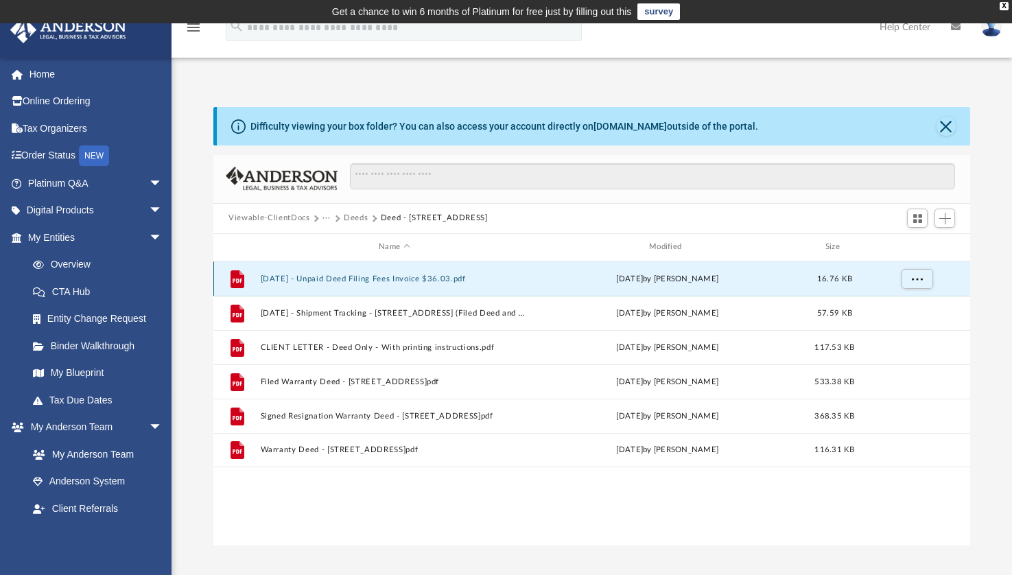
click at [307, 279] on button "[DATE] - Unpaid Deed Filing Fees Invoice $36.03.pdf" at bounding box center [395, 278] width 268 height 9
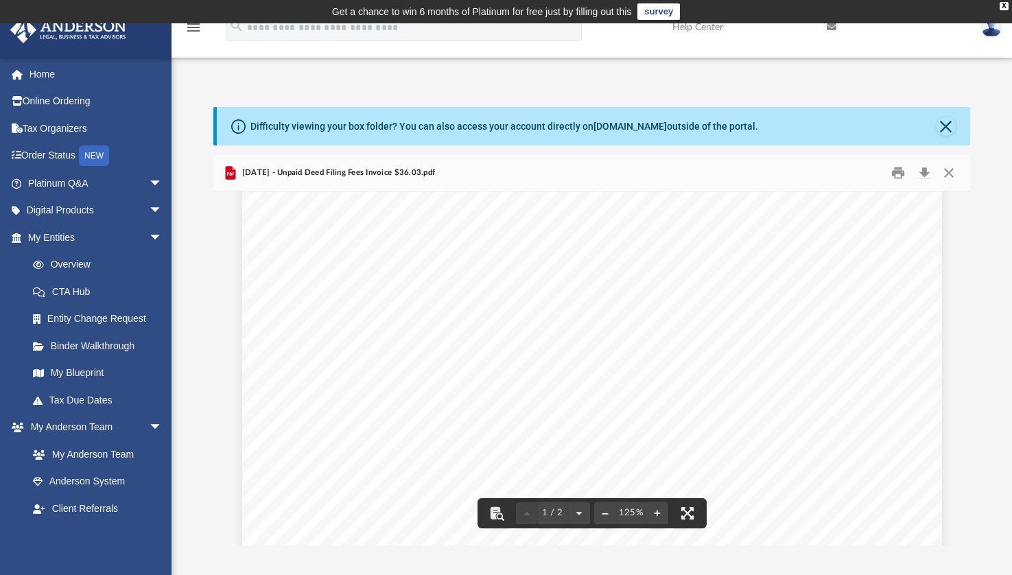
scroll to position [0, 0]
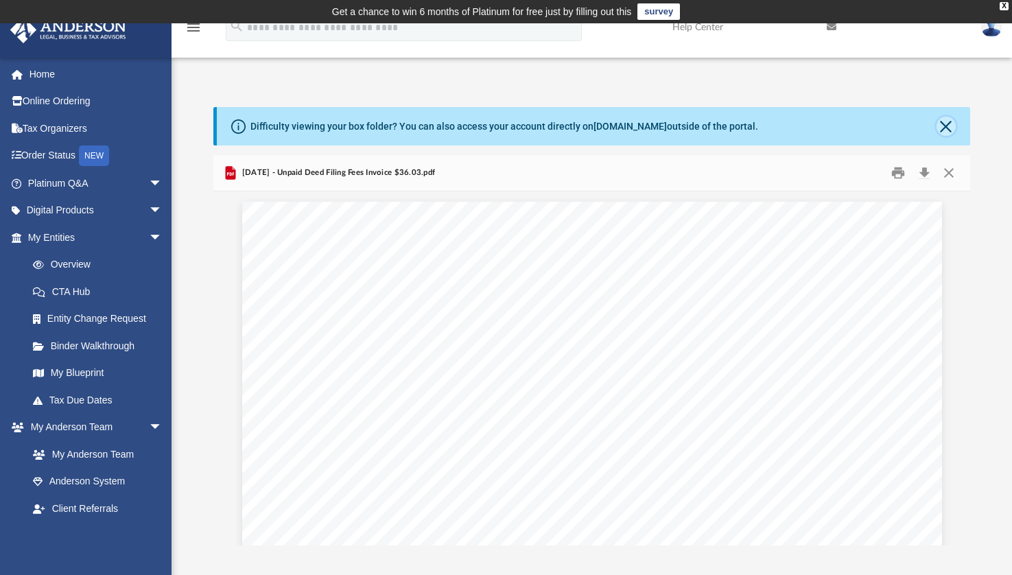
click at [942, 124] on button "Close" at bounding box center [946, 126] width 19 height 19
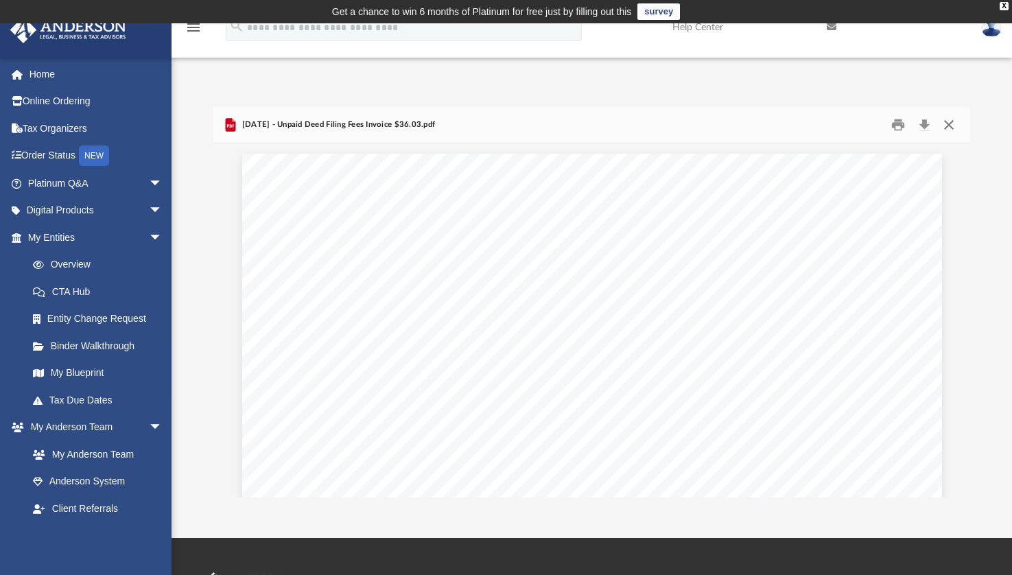
click at [942, 124] on button "Close" at bounding box center [948, 124] width 25 height 21
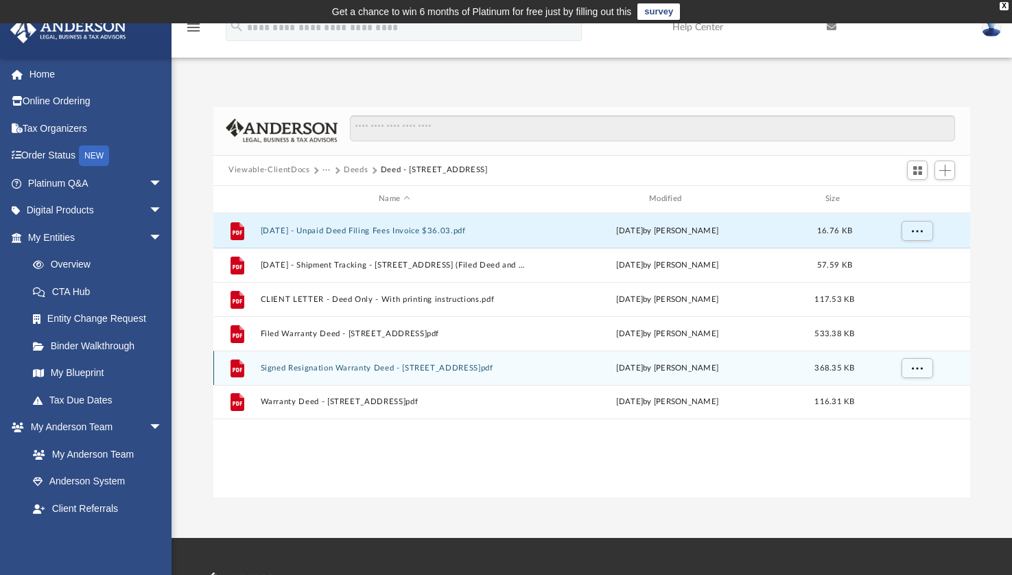
click at [483, 372] on div "File Signed Resignation Warranty Deed - [STREET_ADDRESS]pdf [DATE] by [PERSON_N…" at bounding box center [591, 368] width 757 height 34
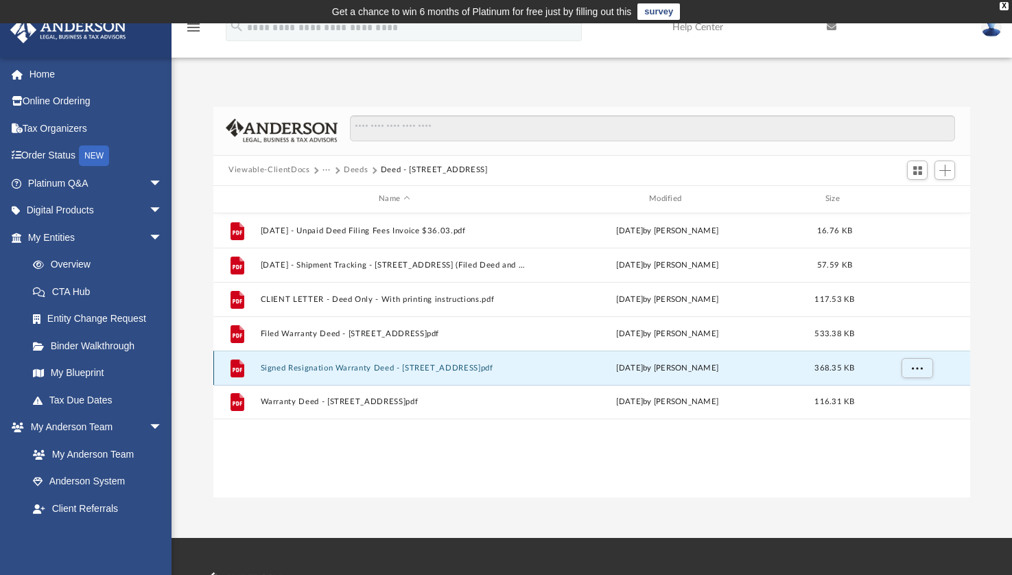
click at [483, 371] on button "Signed Resignation Warranty Deed - [STREET_ADDRESS]pdf" at bounding box center [395, 367] width 268 height 9
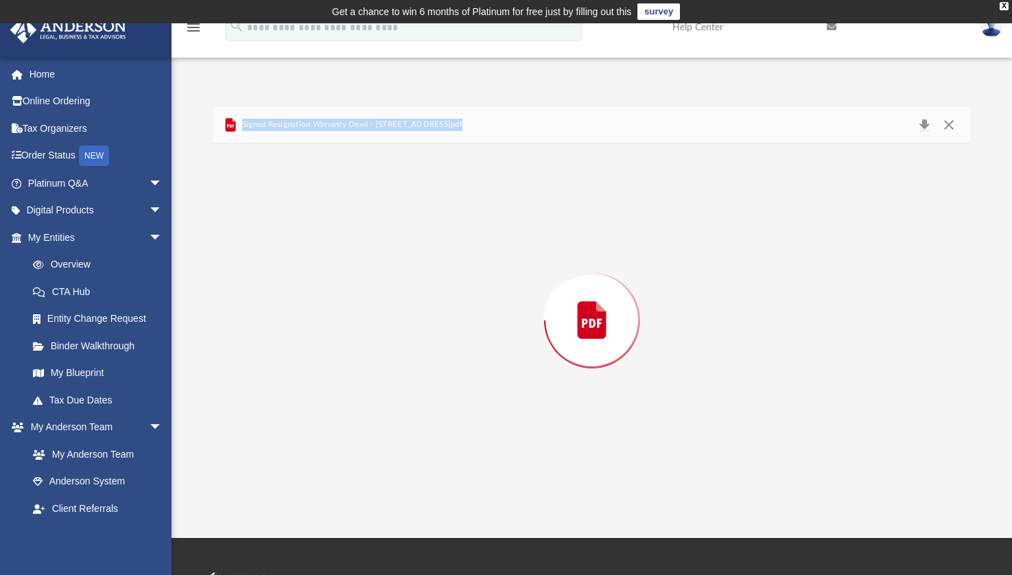
click at [483, 371] on div "Preview" at bounding box center [591, 320] width 757 height 354
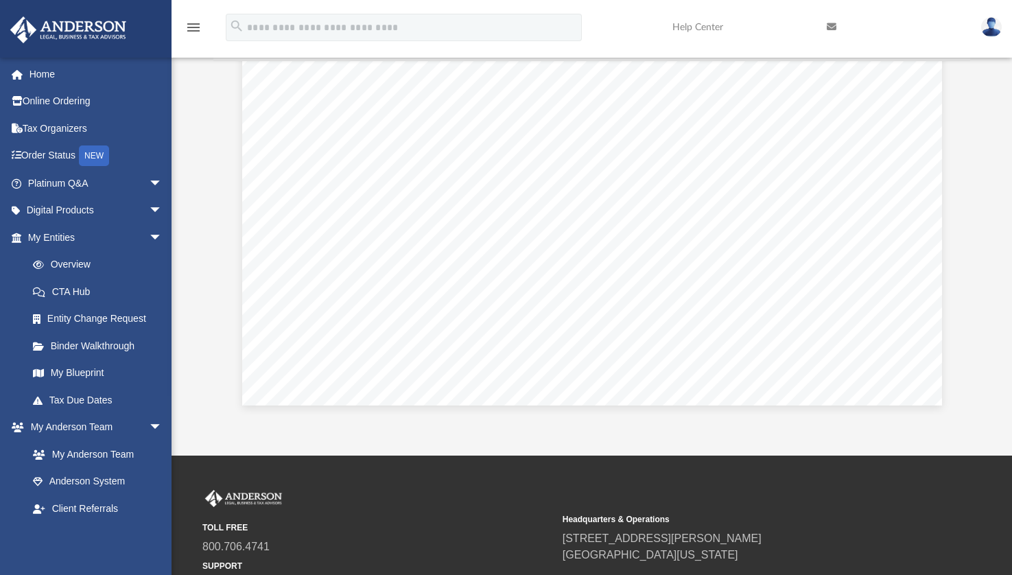
scroll to position [1498, 0]
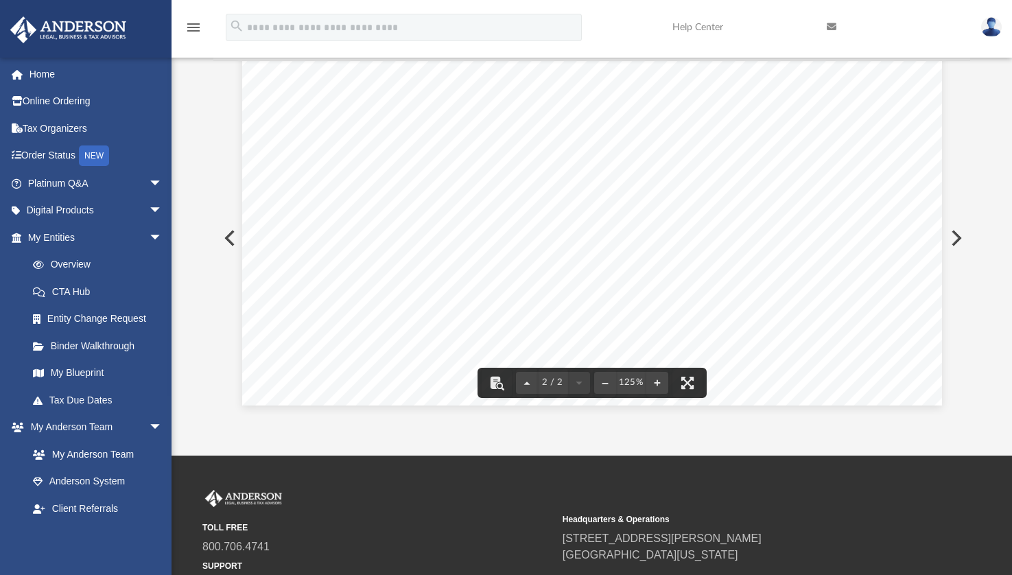
click at [955, 238] on button "Preview" at bounding box center [955, 238] width 30 height 38
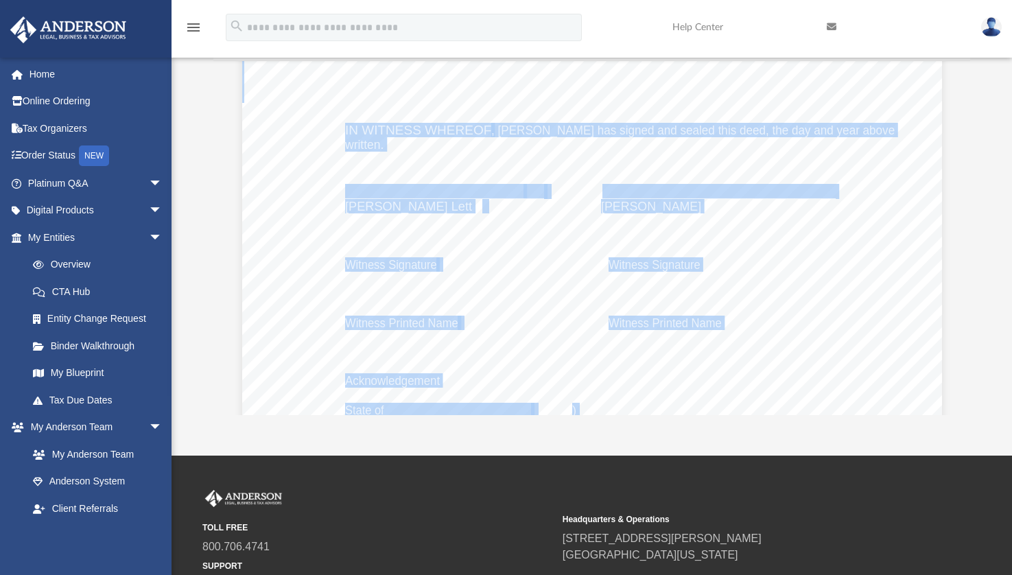
scroll to position [2818, 0]
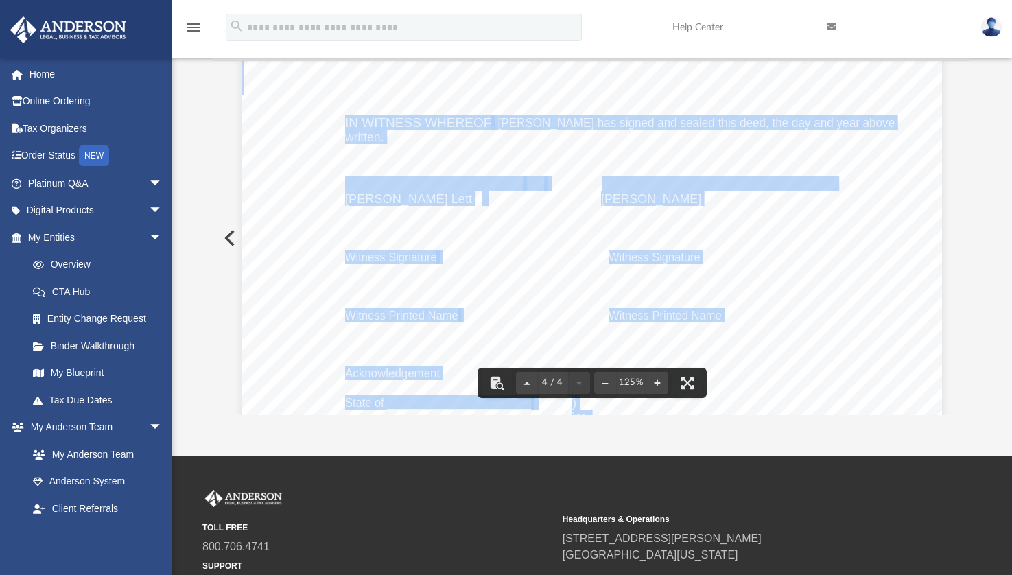
click at [227, 234] on button "Preview" at bounding box center [228, 238] width 30 height 38
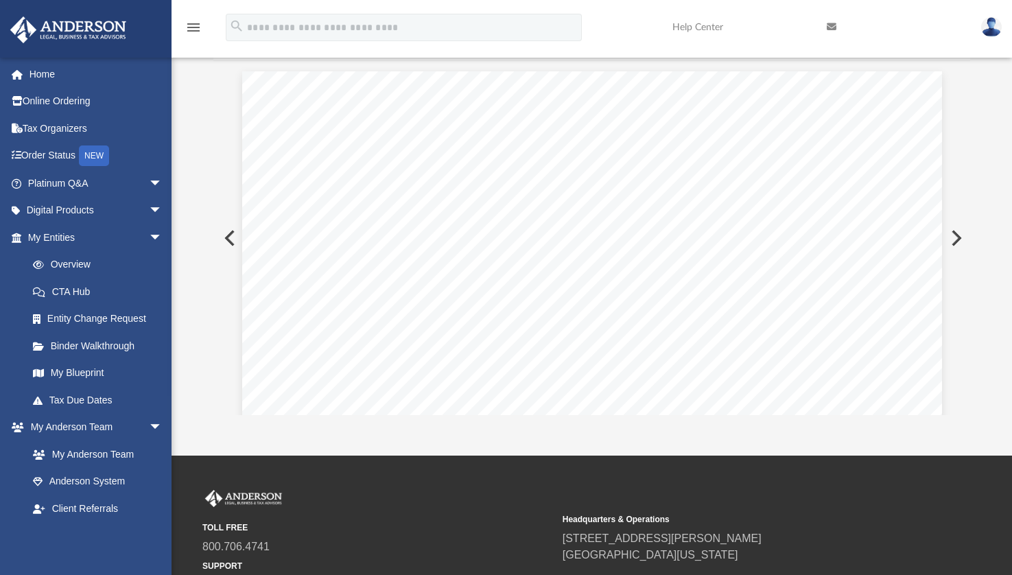
scroll to position [927, 0]
click at [227, 234] on button "Preview" at bounding box center [228, 238] width 30 height 38
click at [966, 415] on div "Document Viewer" at bounding box center [591, 238] width 757 height 354
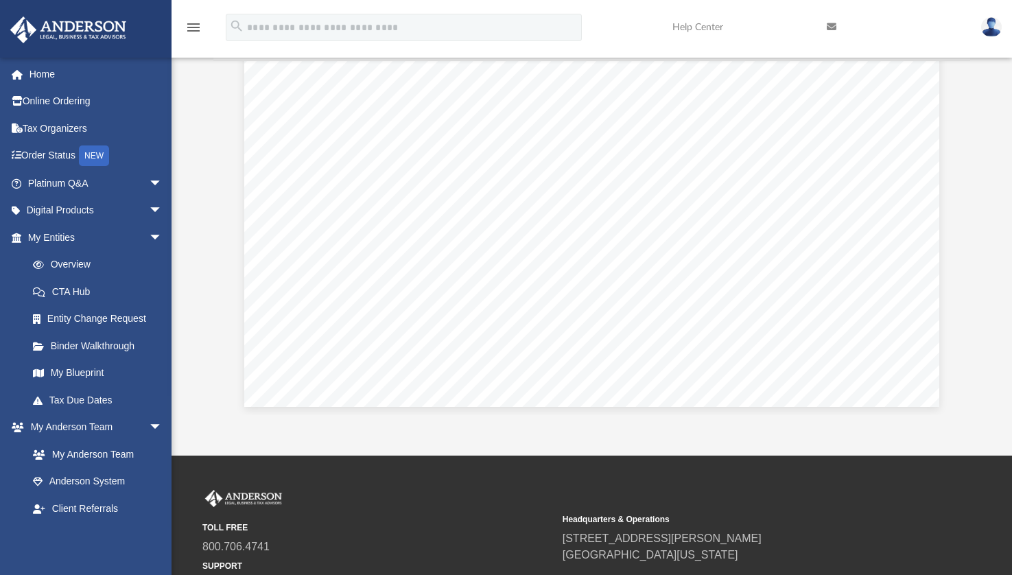
scroll to position [3322, 0]
click at [149, 209] on span "arrow_drop_down" at bounding box center [162, 211] width 27 height 28
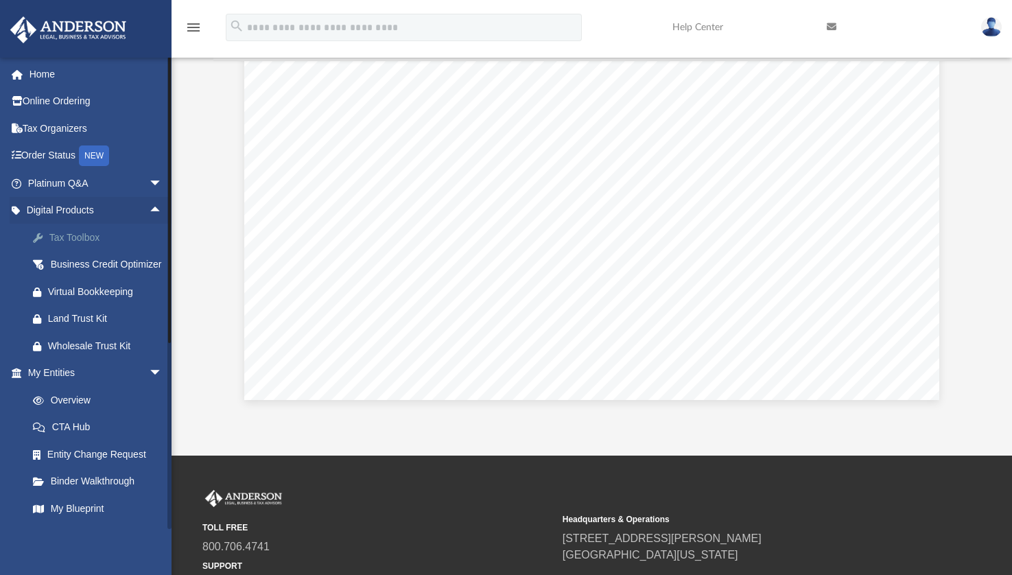
click at [91, 235] on div "Tax Toolbox" at bounding box center [107, 237] width 118 height 17
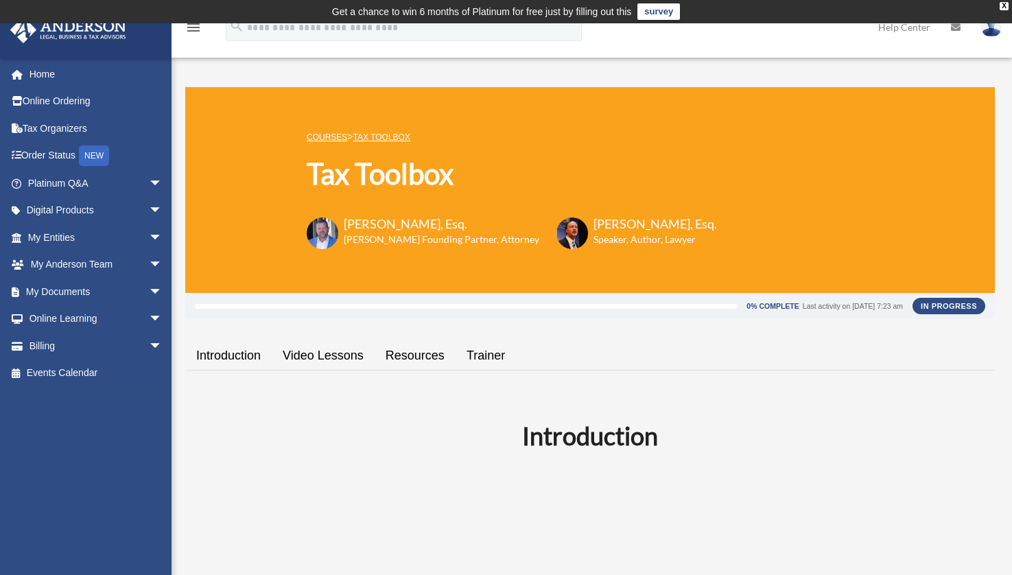
click at [399, 356] on link "Resources" at bounding box center [415, 355] width 81 height 39
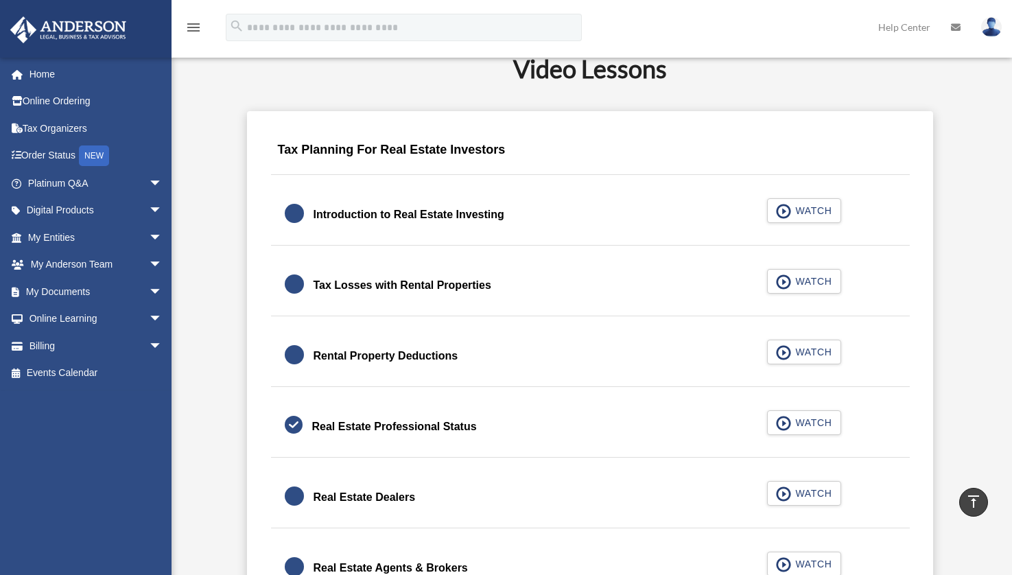
scroll to position [802, 0]
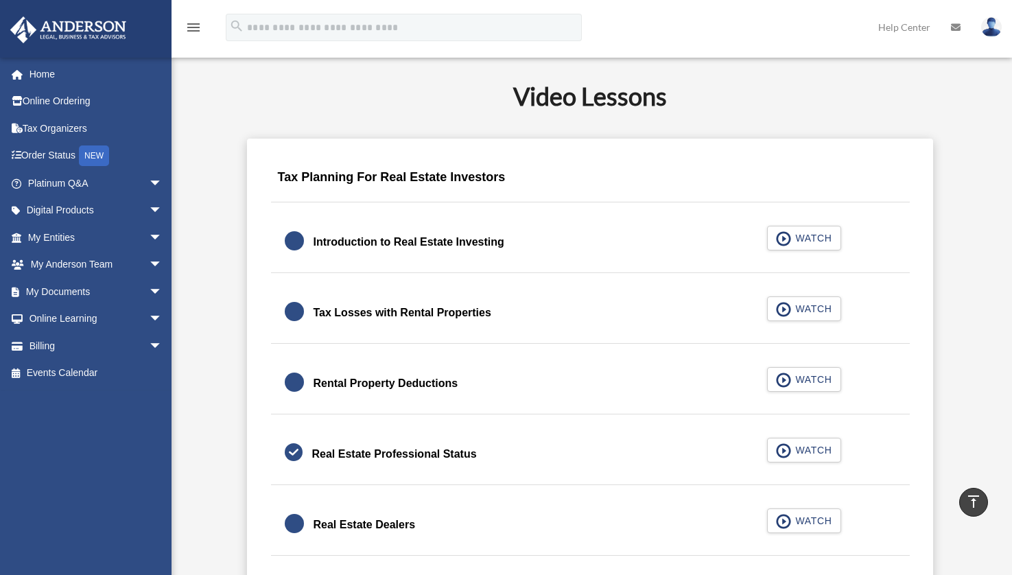
click at [498, 396] on link "Rental Property Deductions WATCH" at bounding box center [591, 383] width 612 height 33
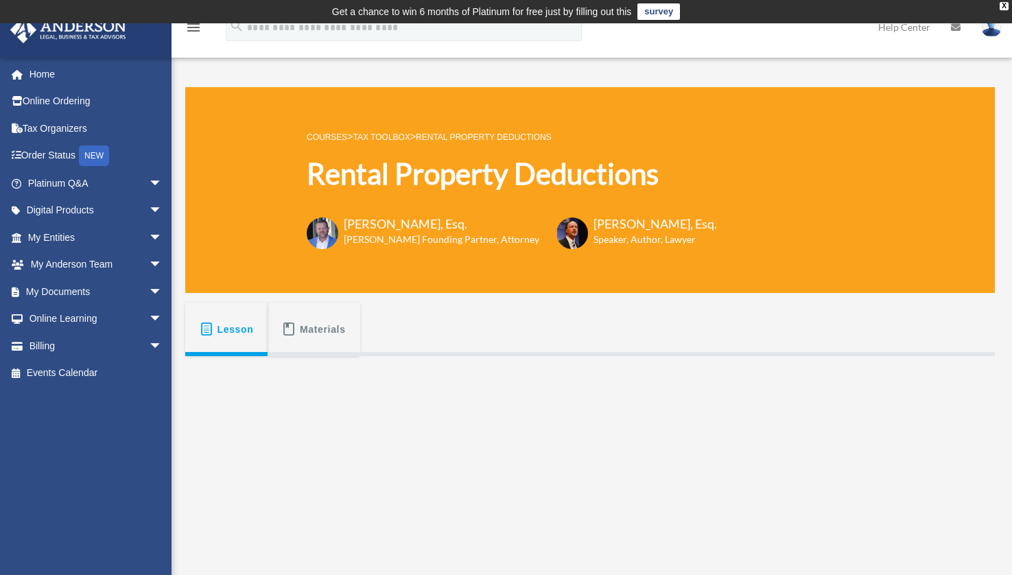
click at [313, 332] on span "Materials" at bounding box center [323, 329] width 46 height 25
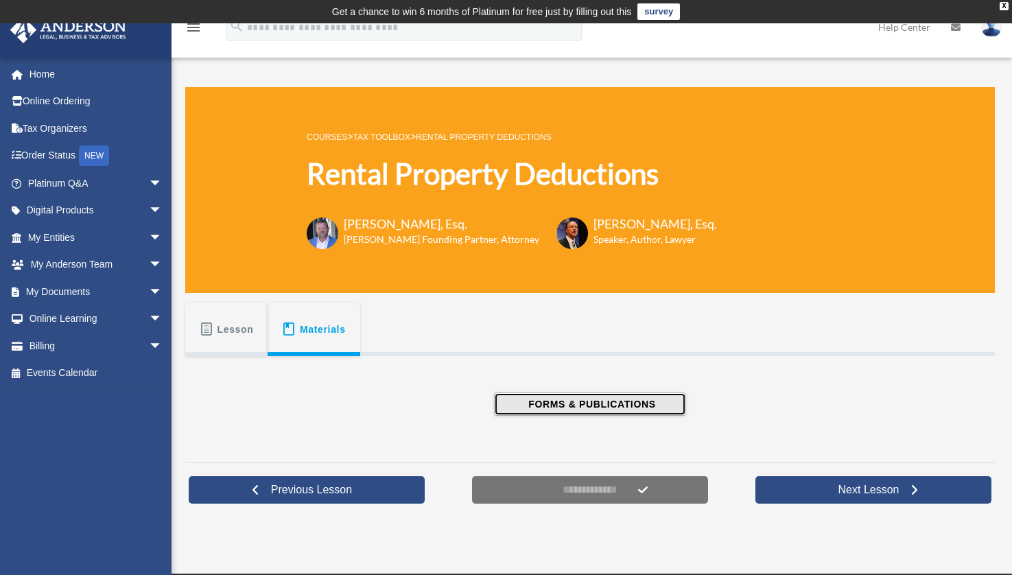
click at [550, 401] on span "FORMS & PUBLICATIONS" at bounding box center [589, 404] width 131 height 14
click at [228, 336] on span "Lesson" at bounding box center [236, 329] width 36 height 25
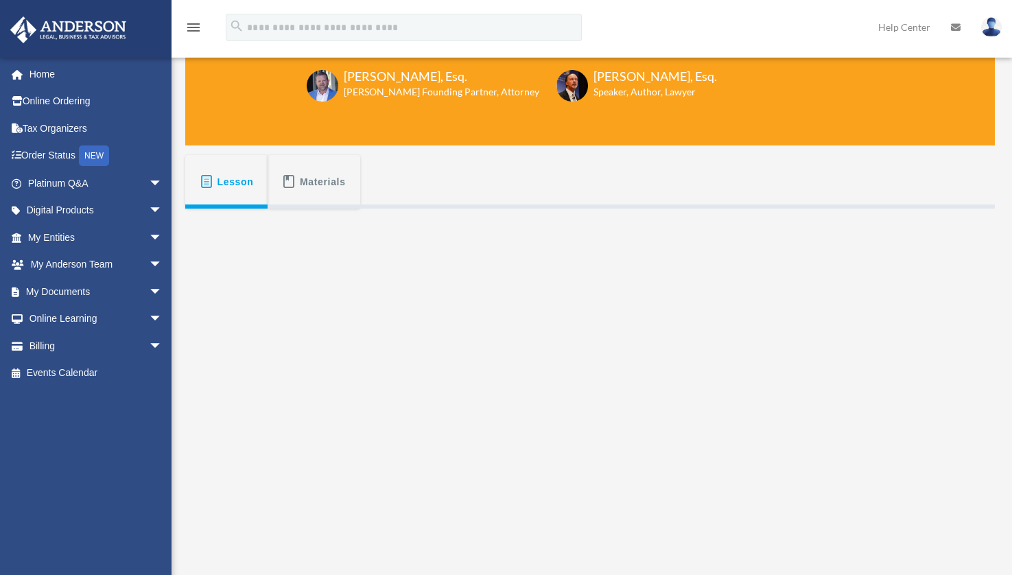
scroll to position [152, 0]
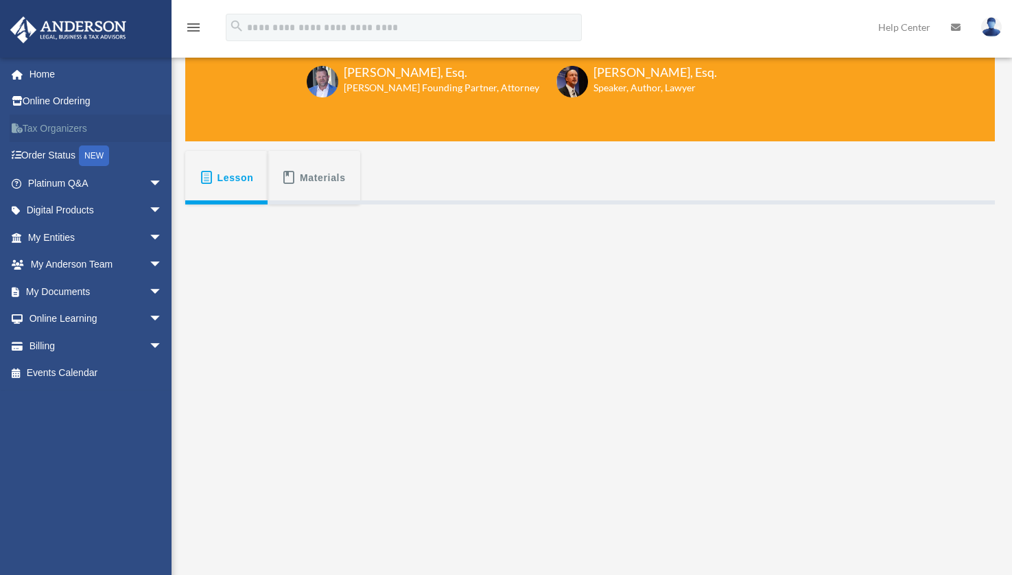
click at [91, 123] on link "Tax Organizers" at bounding box center [97, 128] width 174 height 27
click at [63, 128] on link "Tax Organizers" at bounding box center [97, 128] width 174 height 27
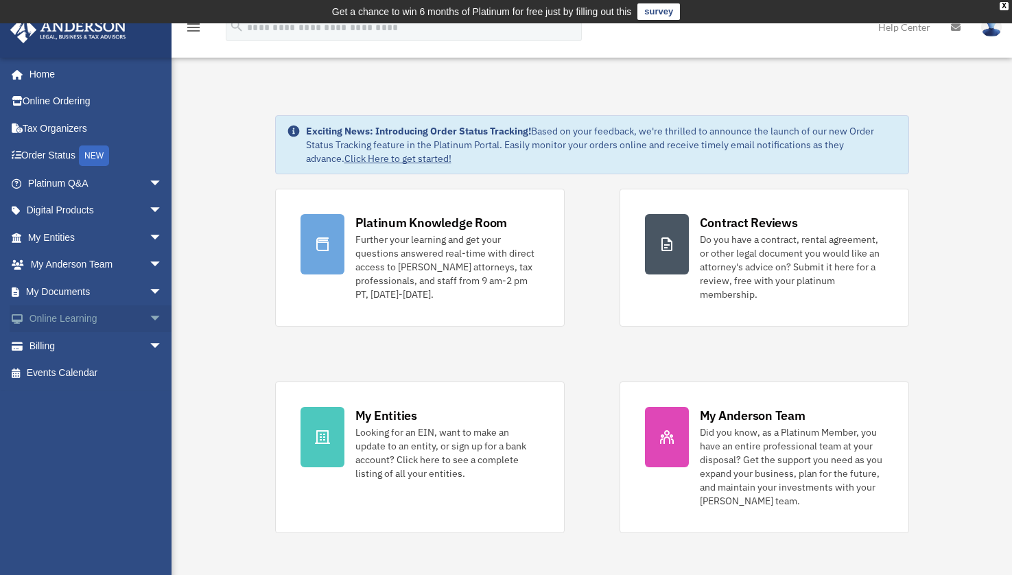
click at [149, 314] on span "arrow_drop_down" at bounding box center [162, 319] width 27 height 28
click at [149, 314] on span "arrow_drop_up" at bounding box center [162, 319] width 27 height 28
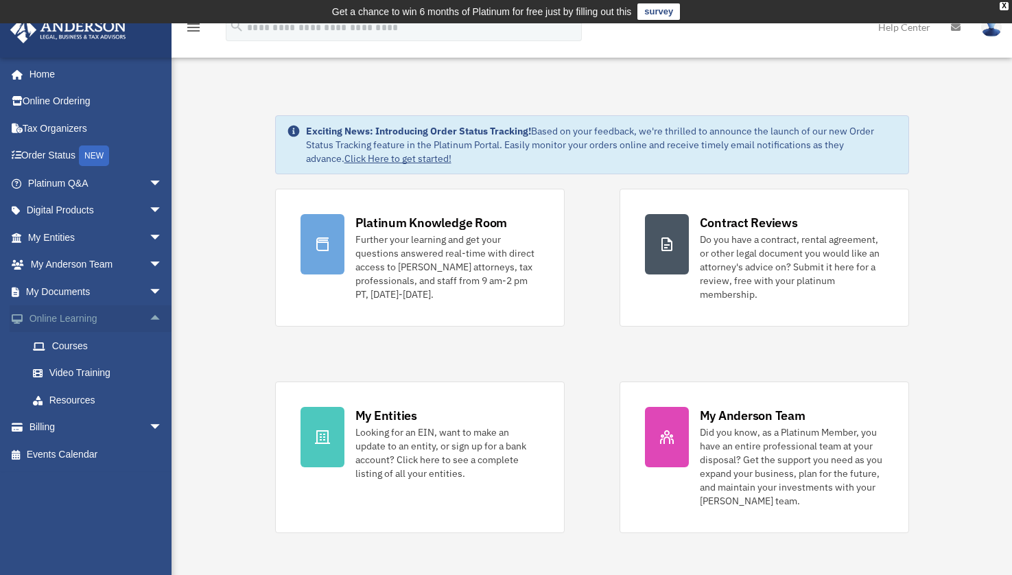
click at [149, 314] on span "arrow_drop_up" at bounding box center [162, 319] width 27 height 28
click at [149, 314] on span "arrow_drop_down" at bounding box center [162, 319] width 27 height 28
click at [87, 373] on link "Video Training" at bounding box center [101, 373] width 164 height 27
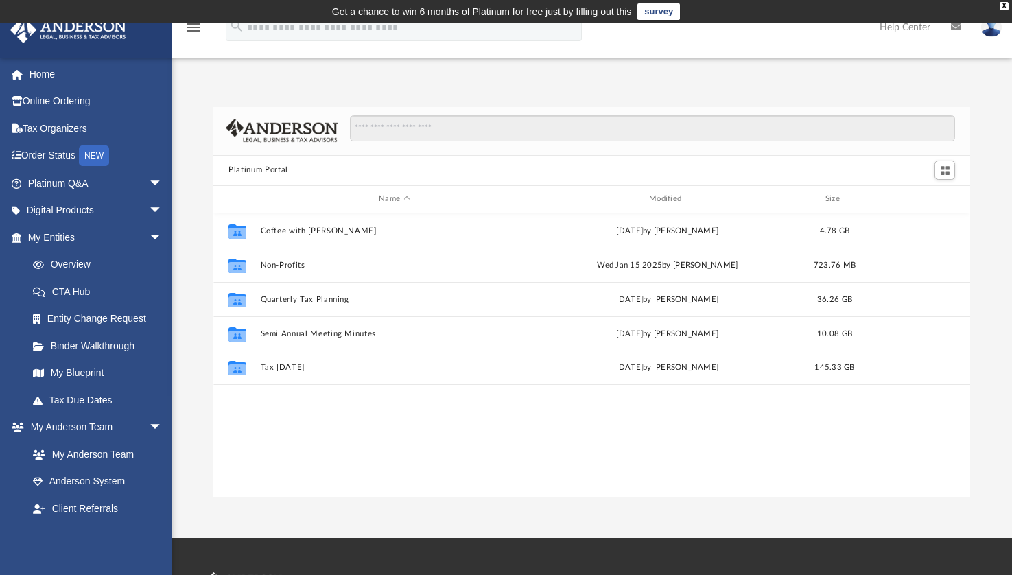
scroll to position [300, 745]
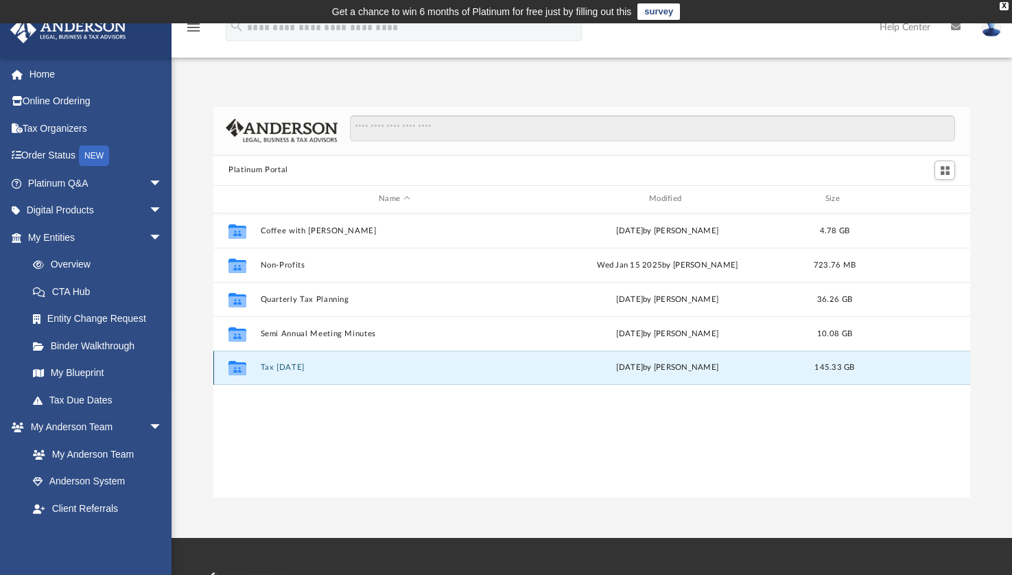
click at [284, 367] on button "Tax [DATE]" at bounding box center [395, 367] width 268 height 9
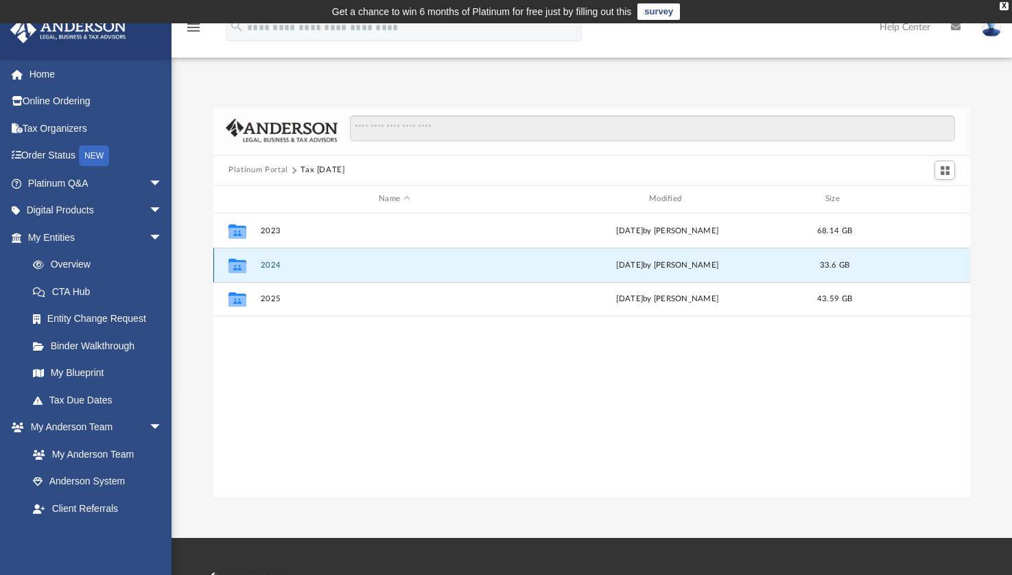
click at [277, 261] on button "2024" at bounding box center [395, 264] width 268 height 9
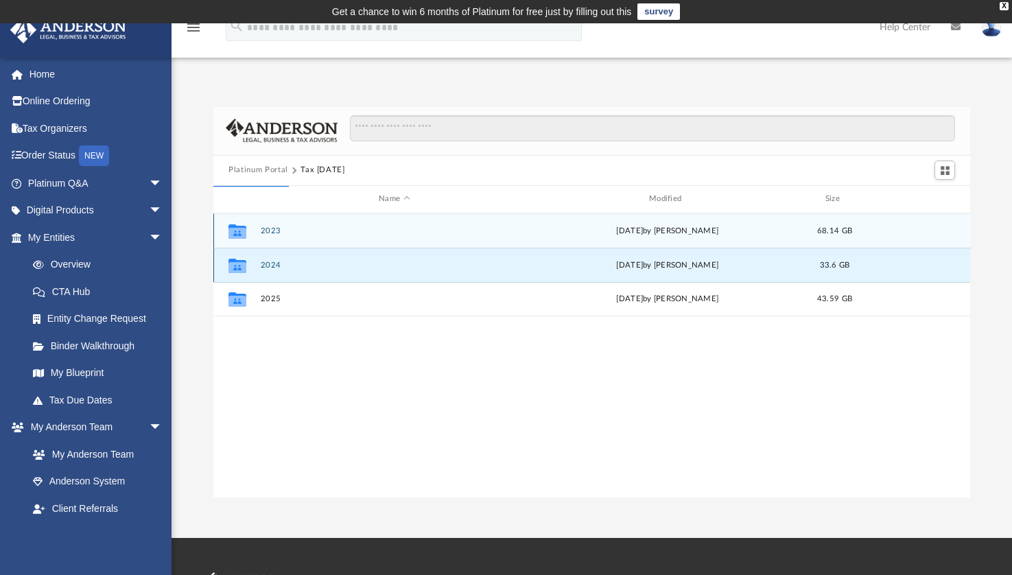
click at [277, 261] on button "2024" at bounding box center [395, 264] width 268 height 9
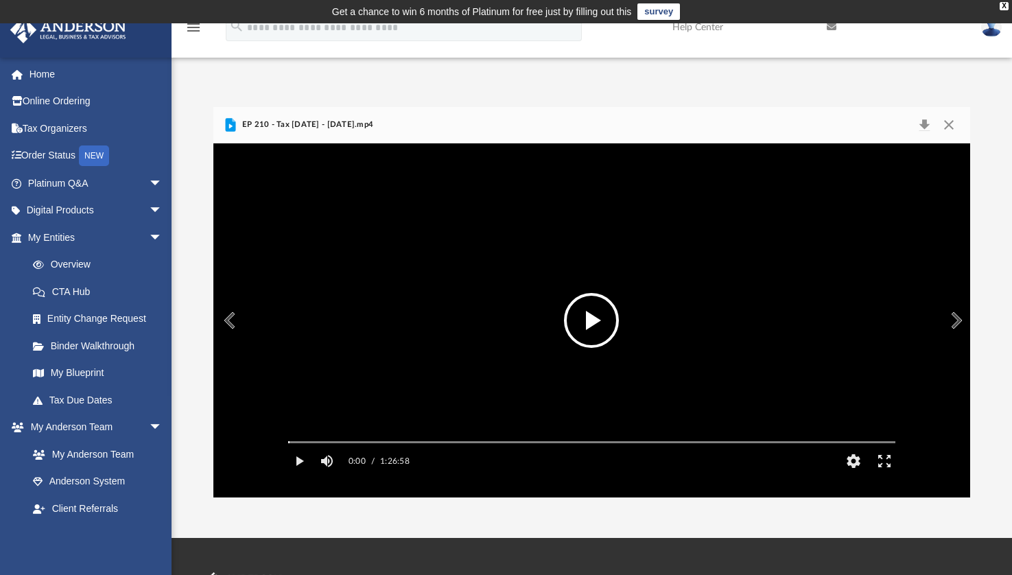
click at [218, 317] on button "Preview" at bounding box center [228, 320] width 30 height 38
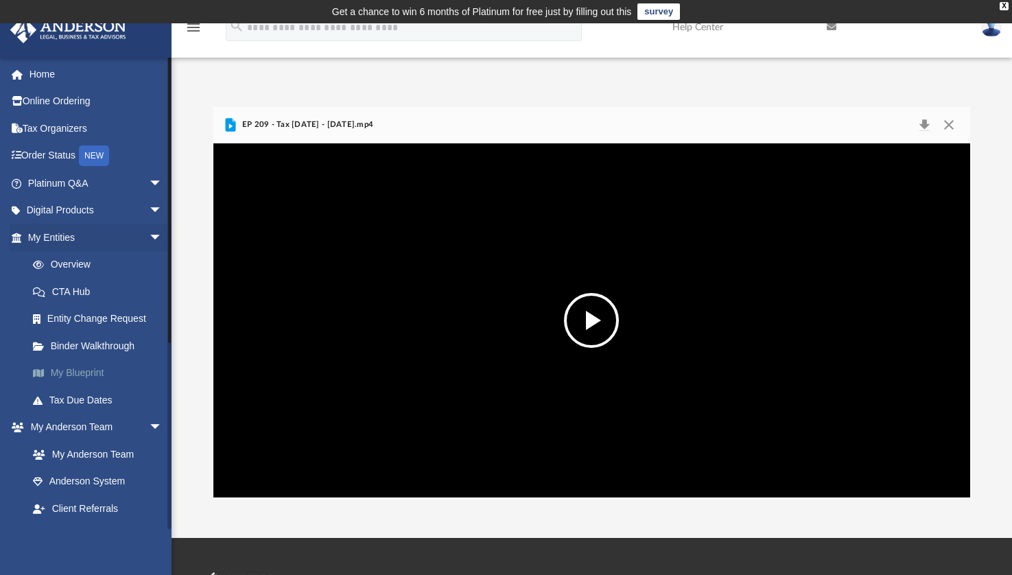
click at [91, 372] on link "My Blueprint" at bounding box center [101, 373] width 164 height 27
